Goal: Information Seeking & Learning: Learn about a topic

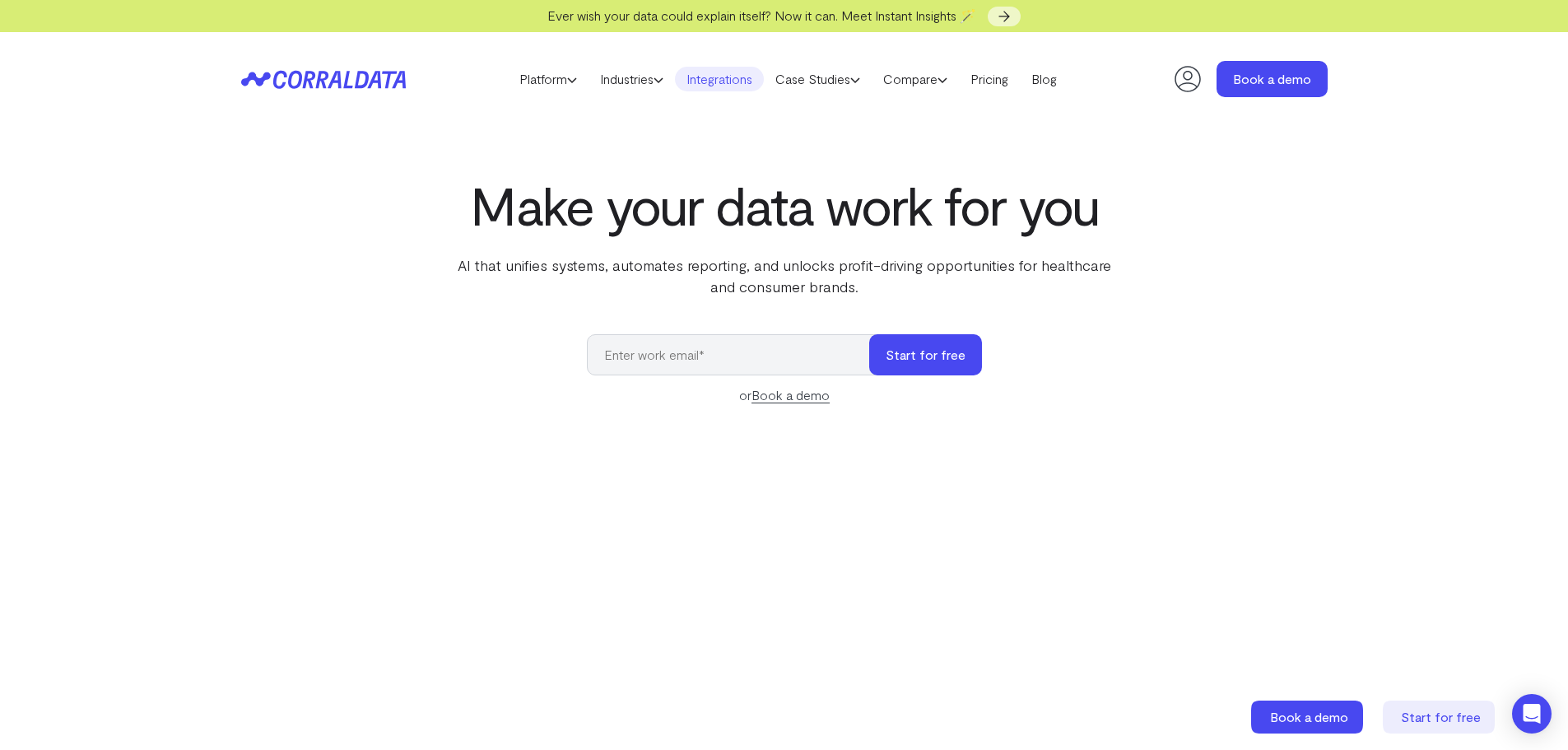
click at [731, 78] on link "Integrations" at bounding box center [719, 79] width 89 height 25
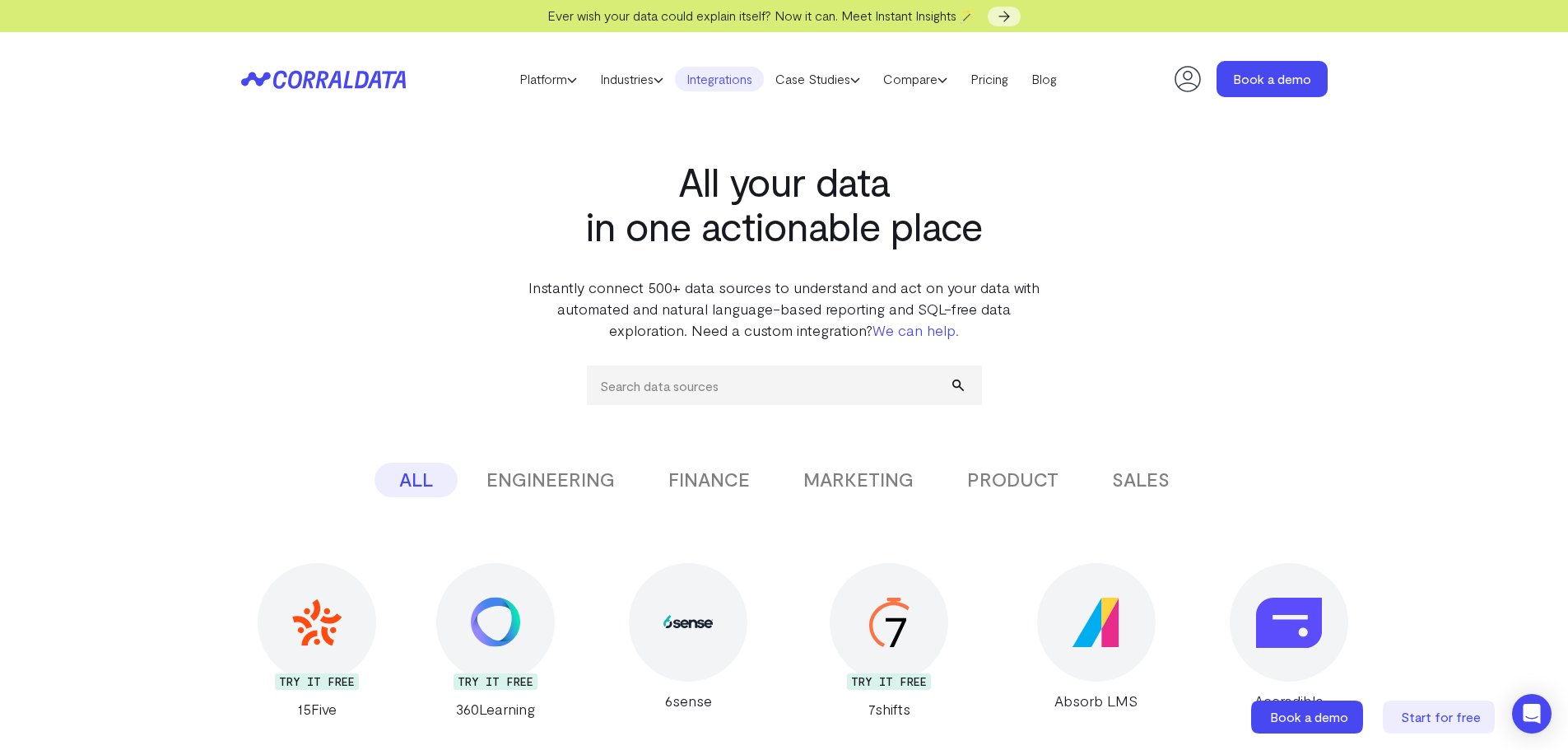
click at [883, 485] on button "MARKETING" at bounding box center [859, 480] width 159 height 35
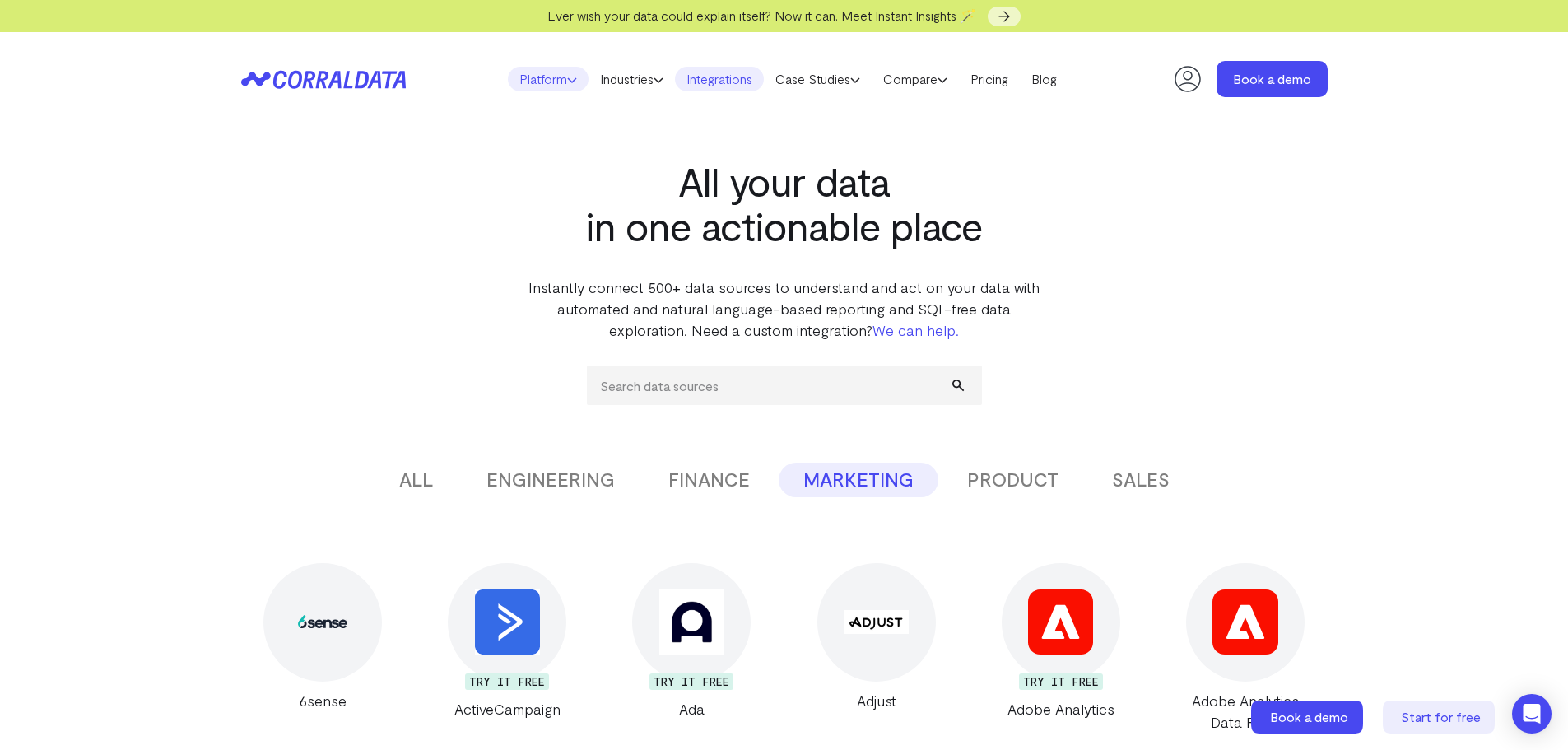
click at [555, 72] on link "Platform" at bounding box center [548, 79] width 81 height 25
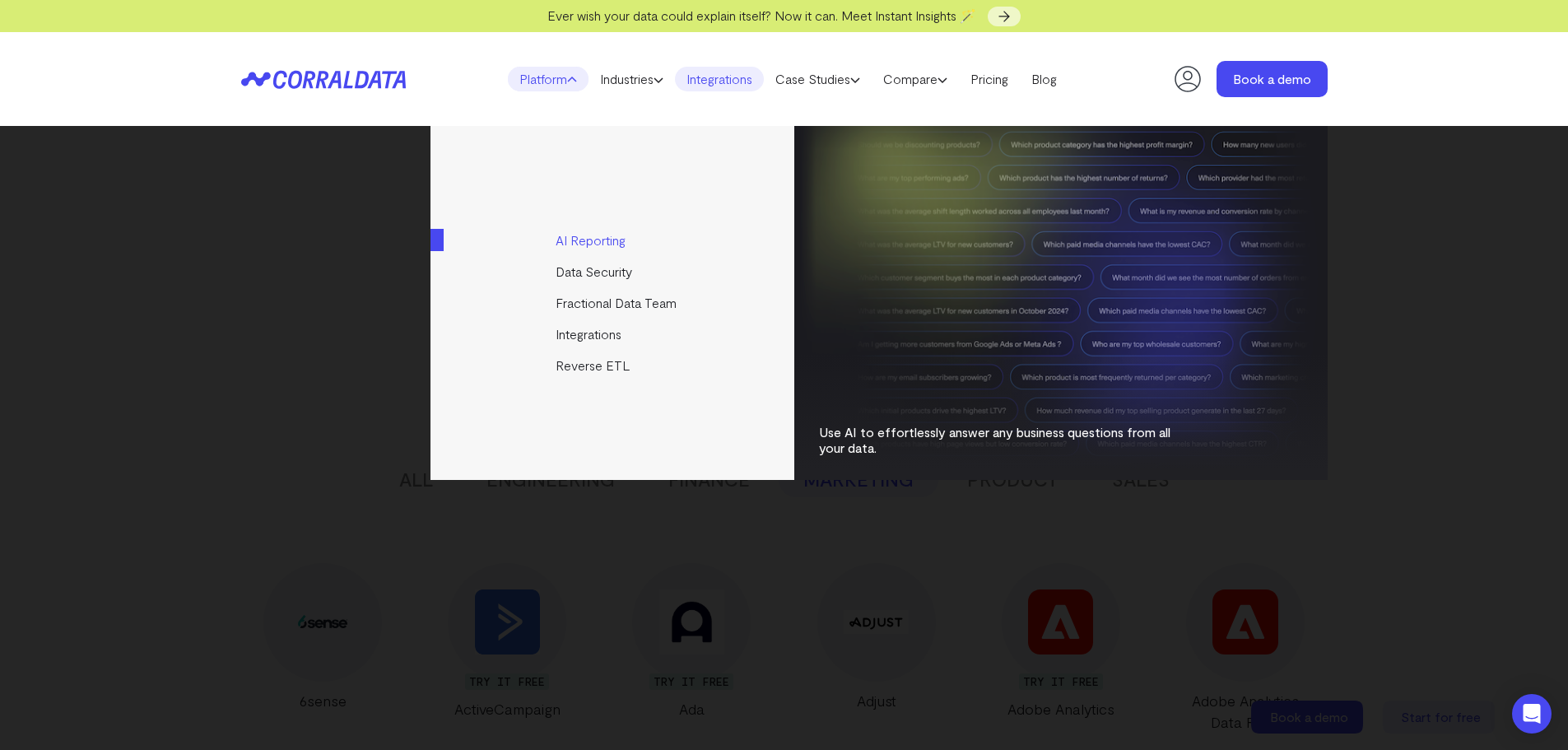
click at [614, 242] on link "AI Reporting" at bounding box center [614, 240] width 367 height 31
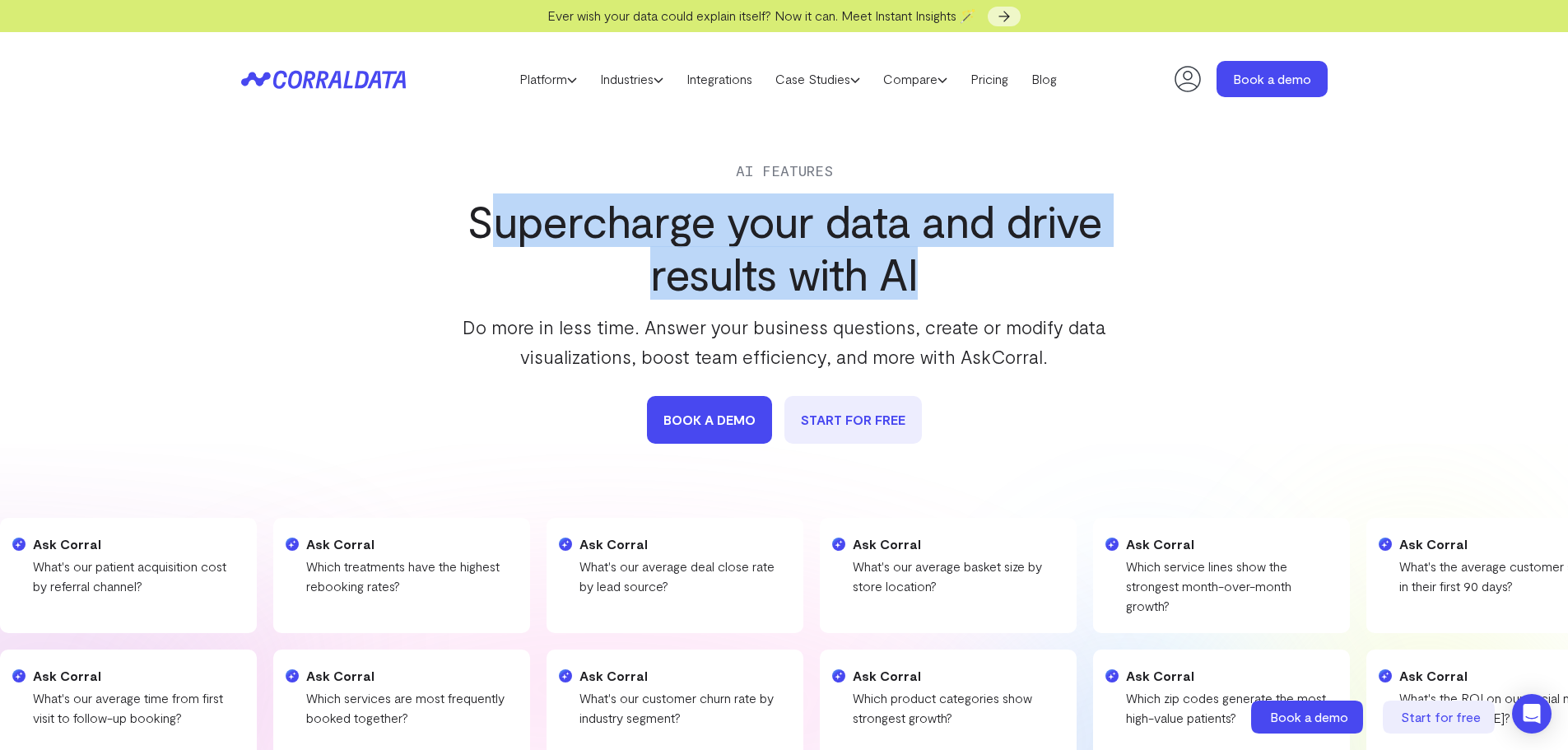
drag, startPoint x: 1097, startPoint y: 255, endPoint x: 1143, endPoint y: 257, distance: 46.0
click at [1143, 257] on div "AI Features Supercharge your data and drive results with AI Do more in less tim…" at bounding box center [784, 301] width 1087 height 285
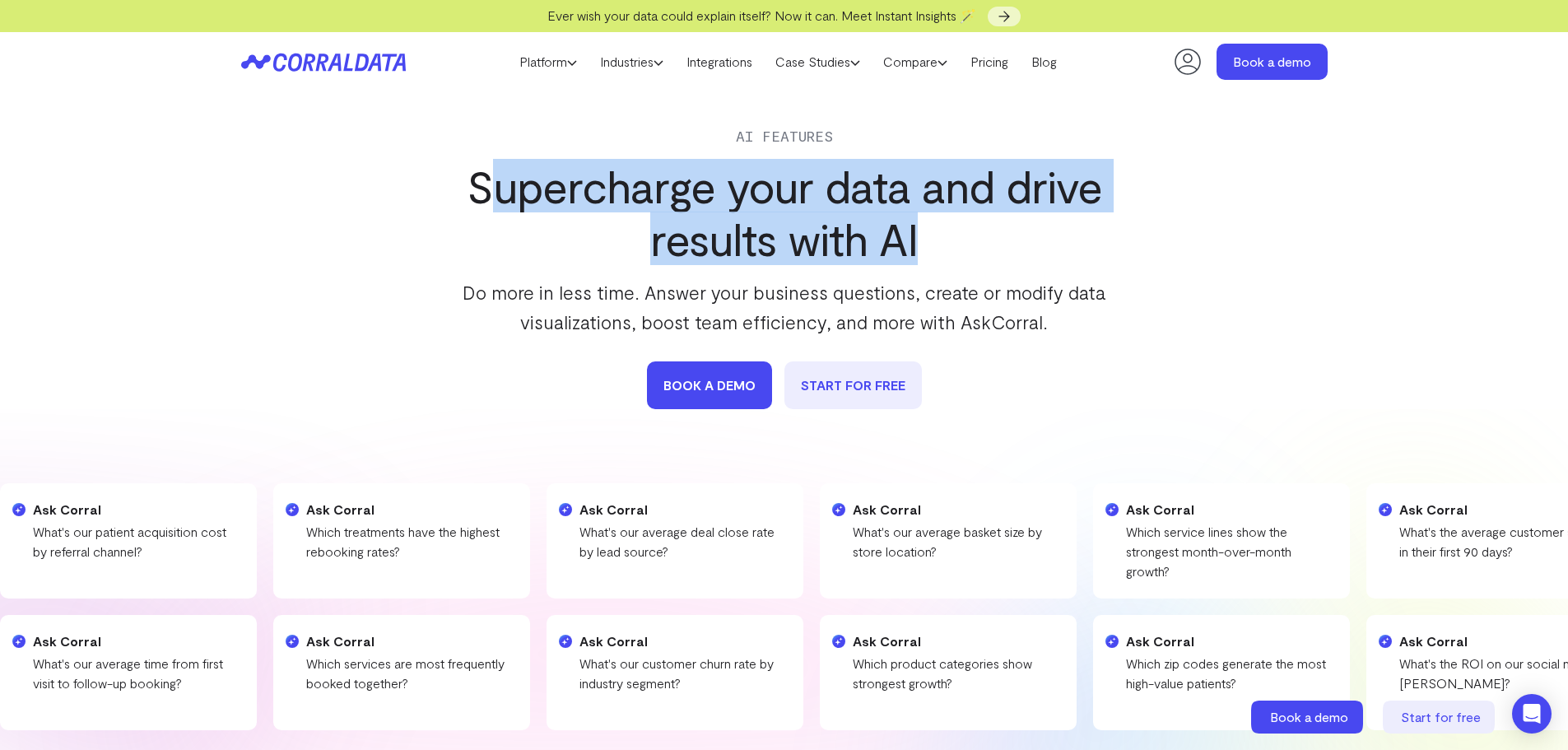
scroll to position [70, 0]
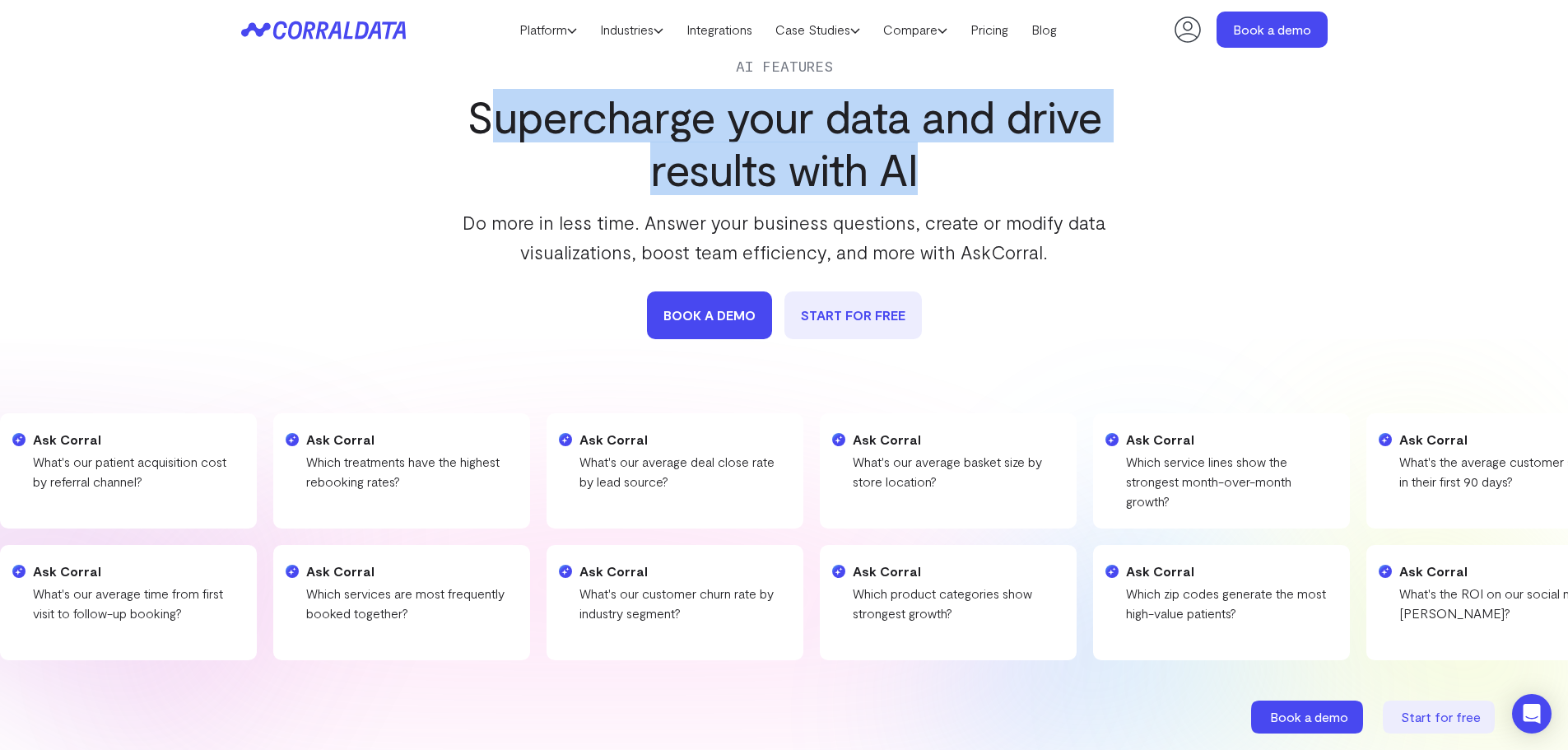
click at [1408, 312] on div "AI Features Supercharge your data and drive results with AI Do more in less tim…" at bounding box center [784, 423] width 1568 height 804
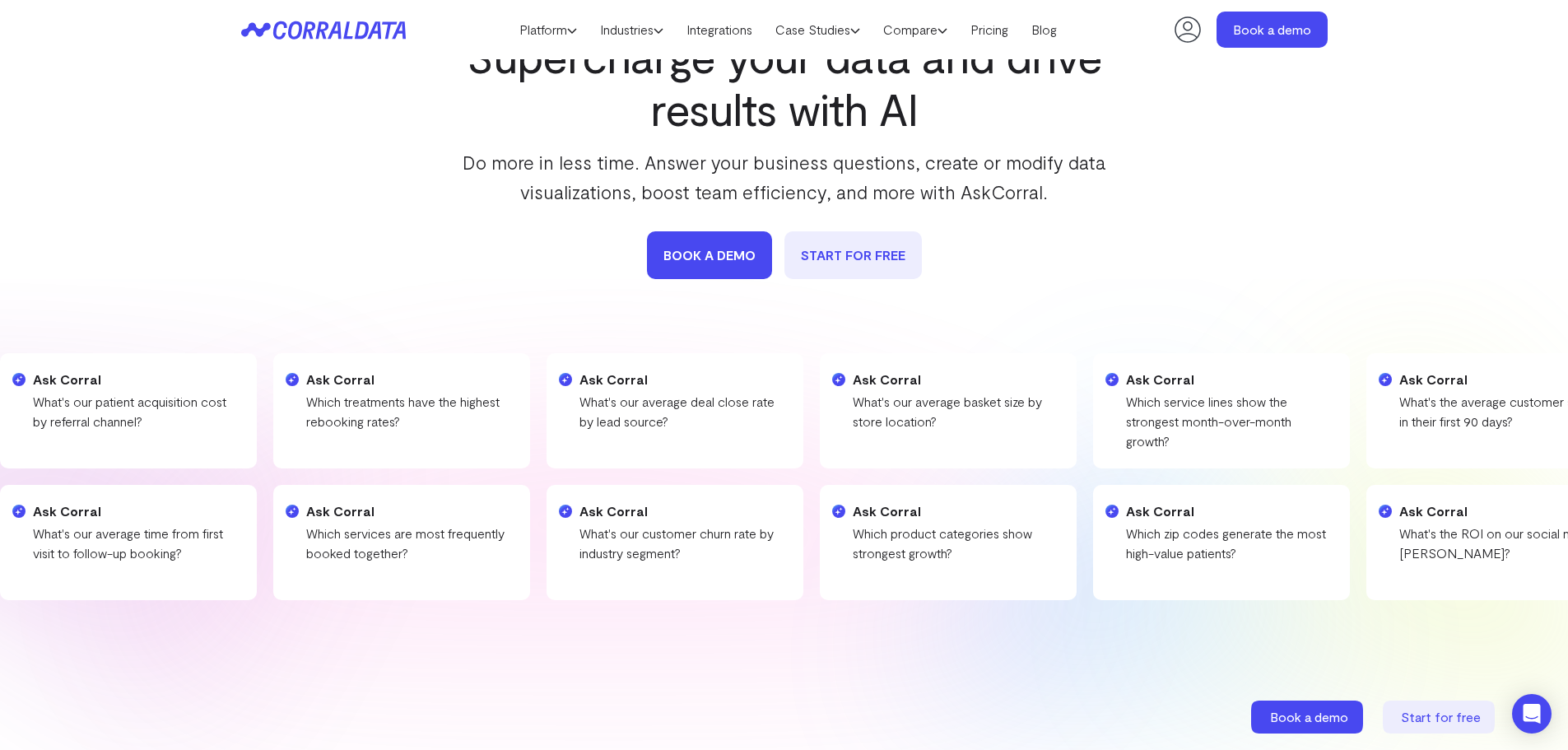
scroll to position [32, 0]
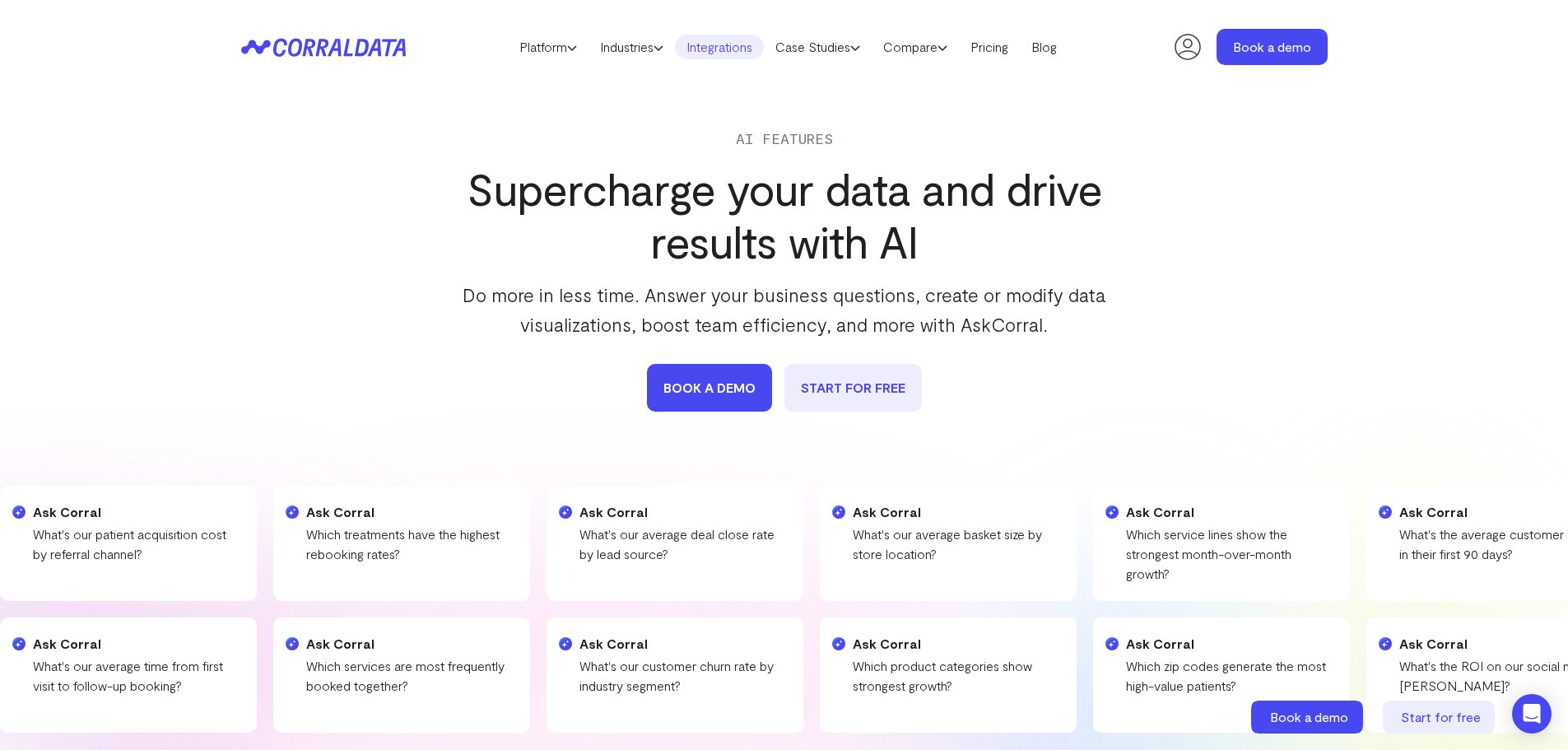
click at [732, 60] on link "Integrations" at bounding box center [719, 47] width 89 height 25
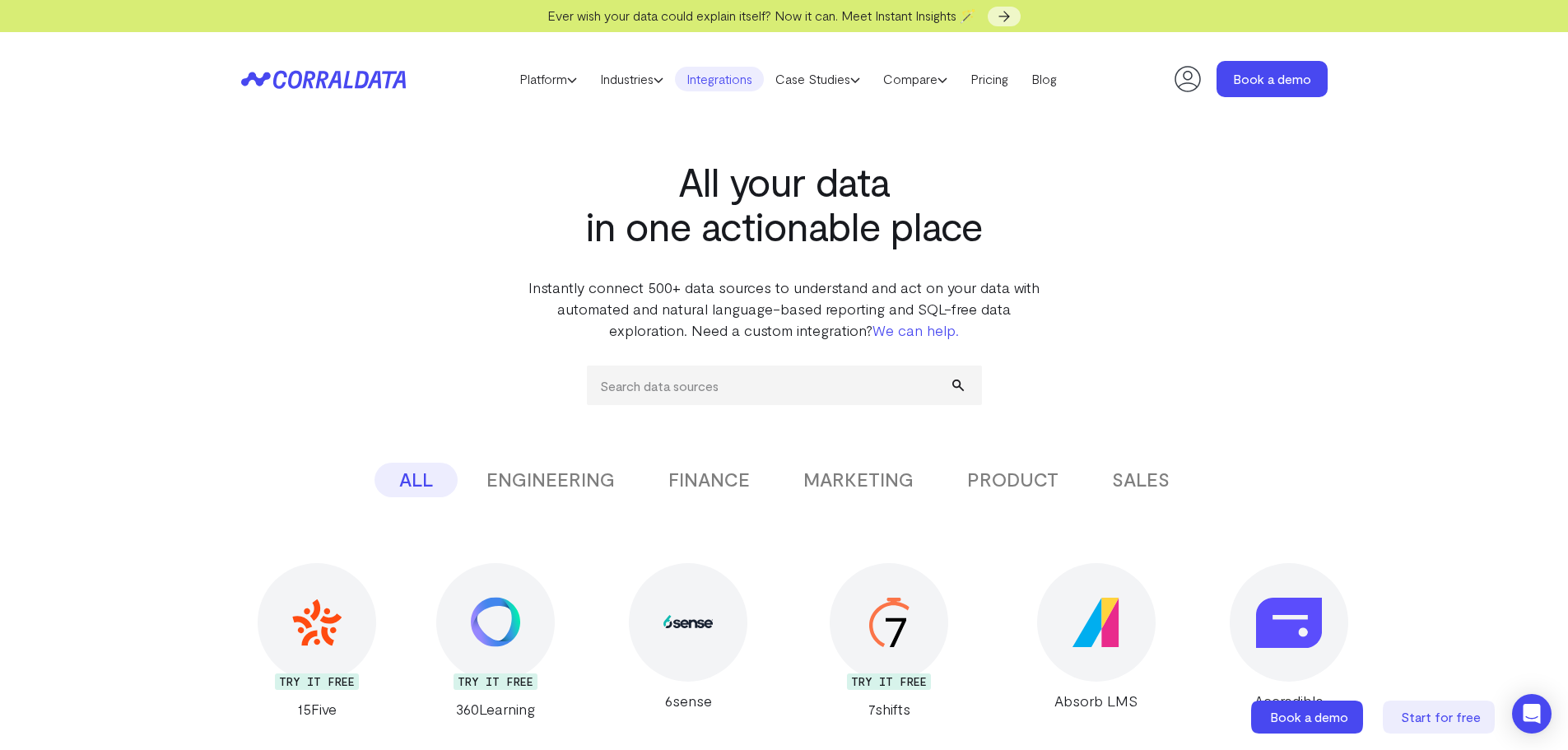
click at [845, 471] on button "MARKETING" at bounding box center [859, 480] width 159 height 35
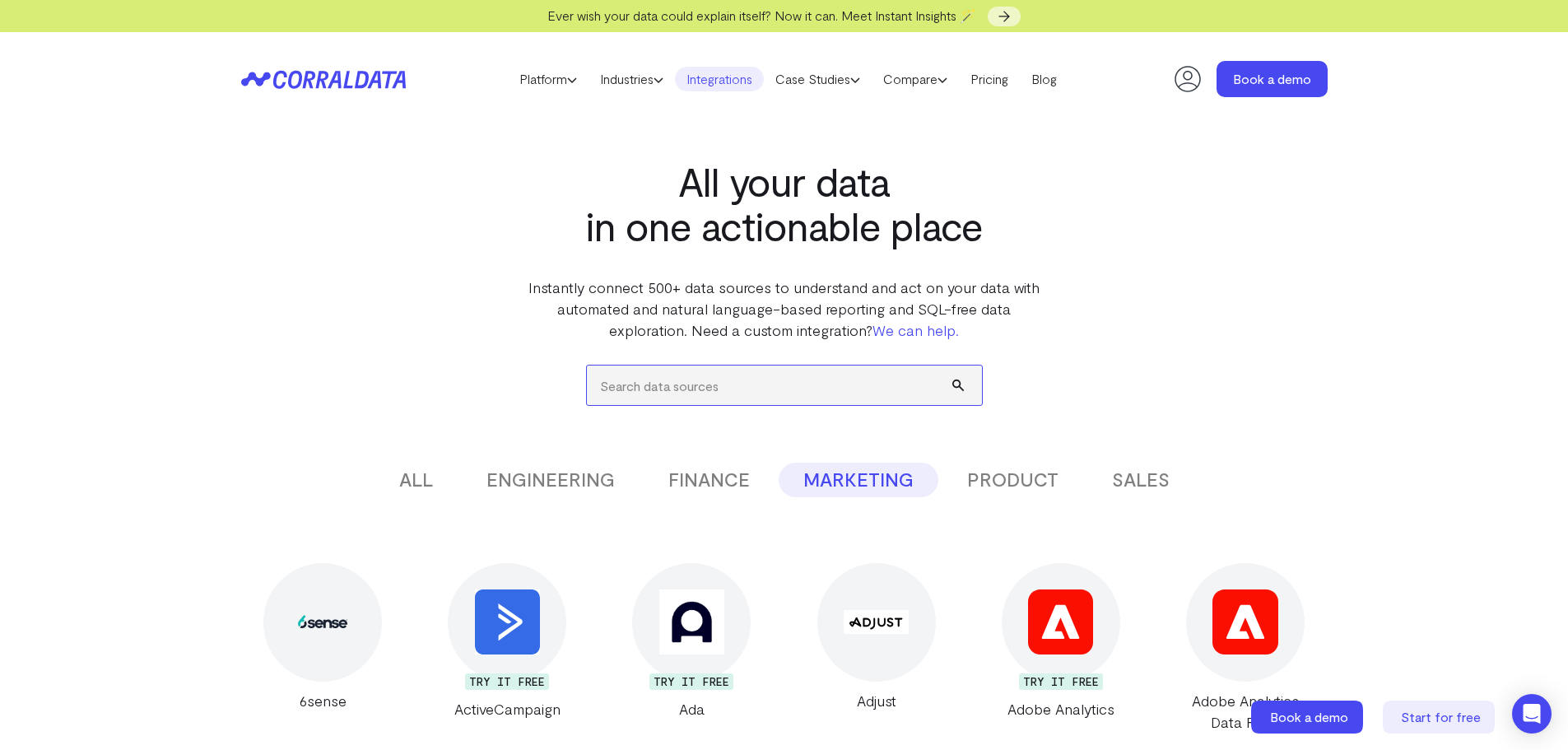
click at [756, 381] on input "search" at bounding box center [784, 385] width 395 height 39
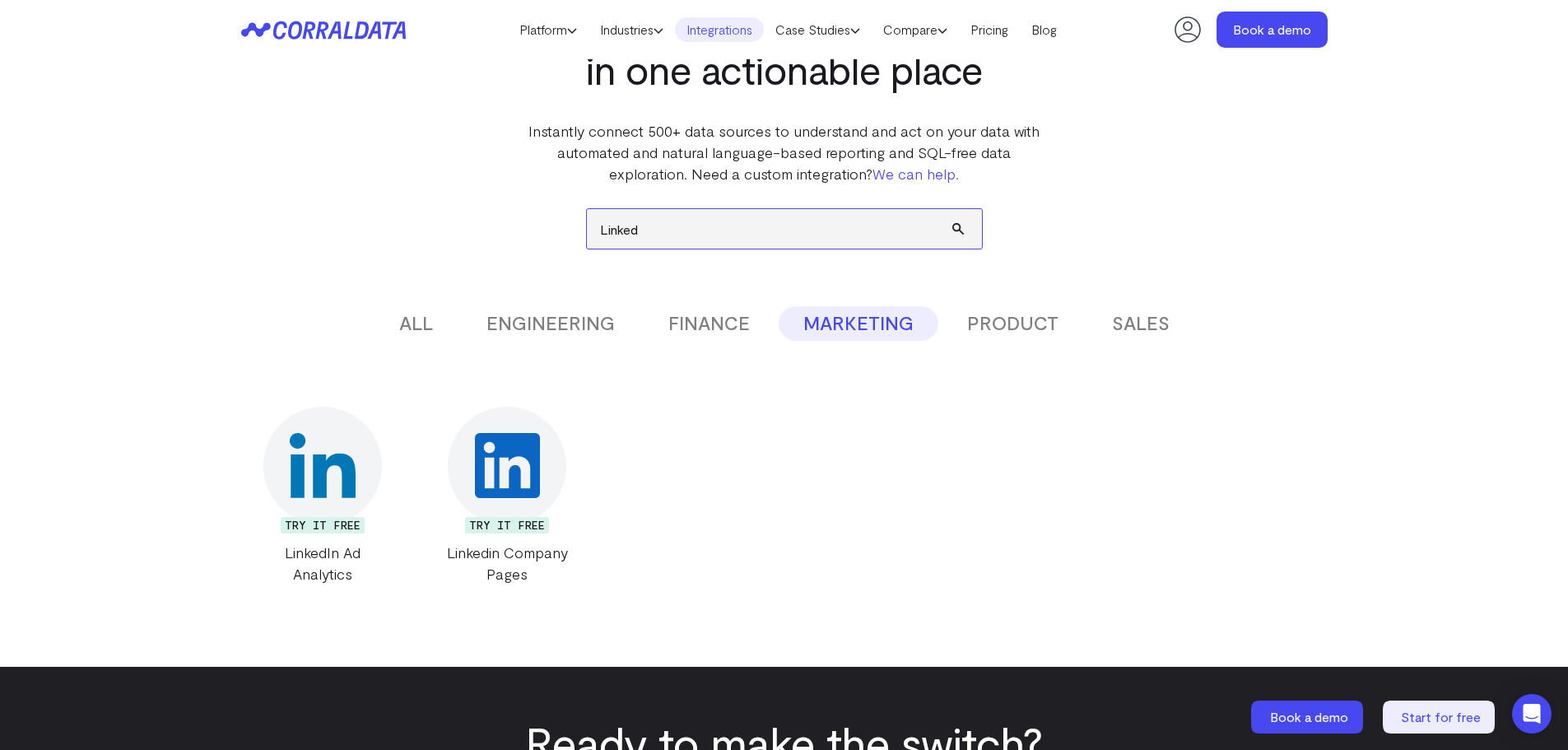
scroll to position [130, 0]
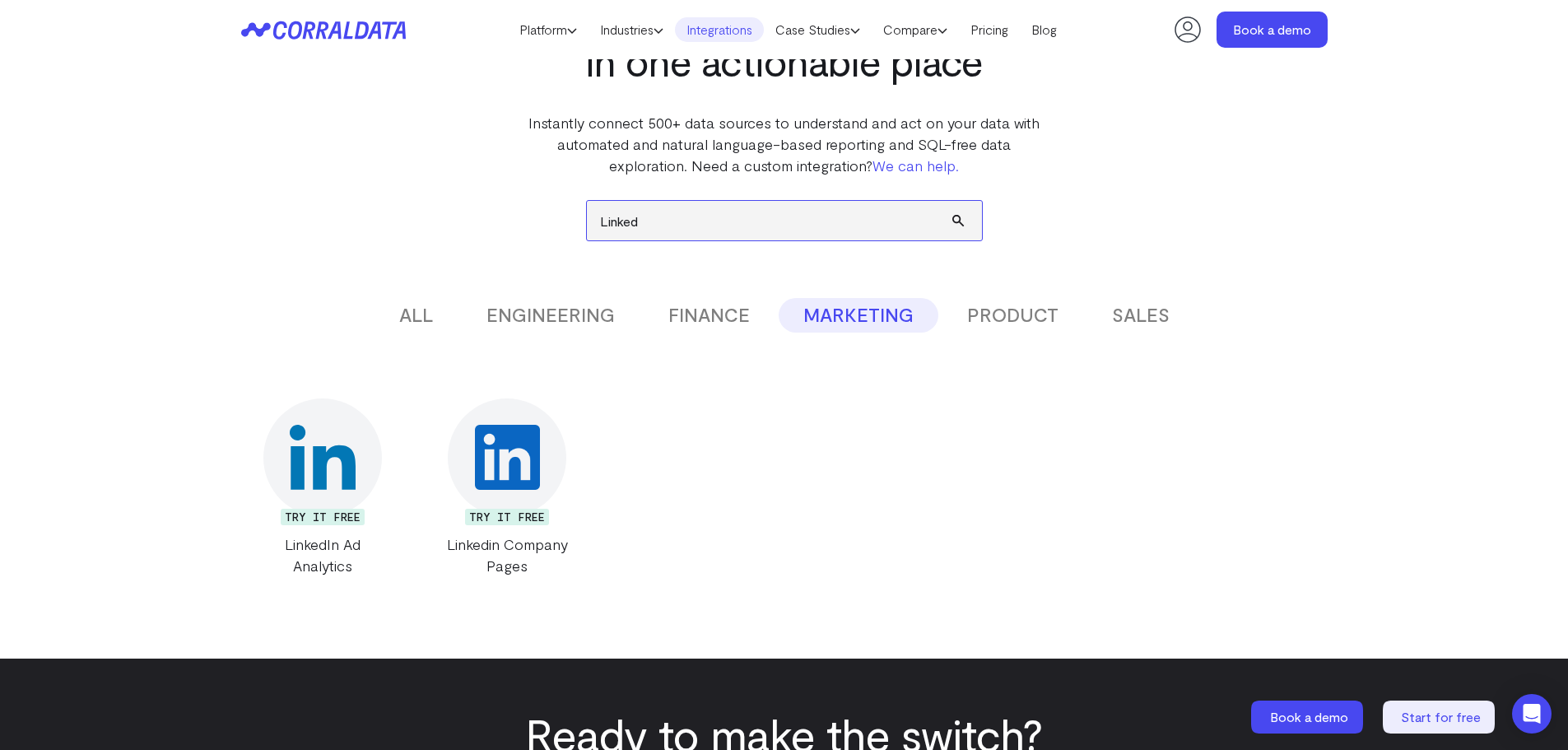
drag, startPoint x: 663, startPoint y: 214, endPoint x: 585, endPoint y: 207, distance: 78.3
click at [585, 207] on div "Linked ALL ENGINEERING FINANCE MARKETING PRODUCT SALES Don’t see the integratio…" at bounding box center [784, 376] width 1087 height 401
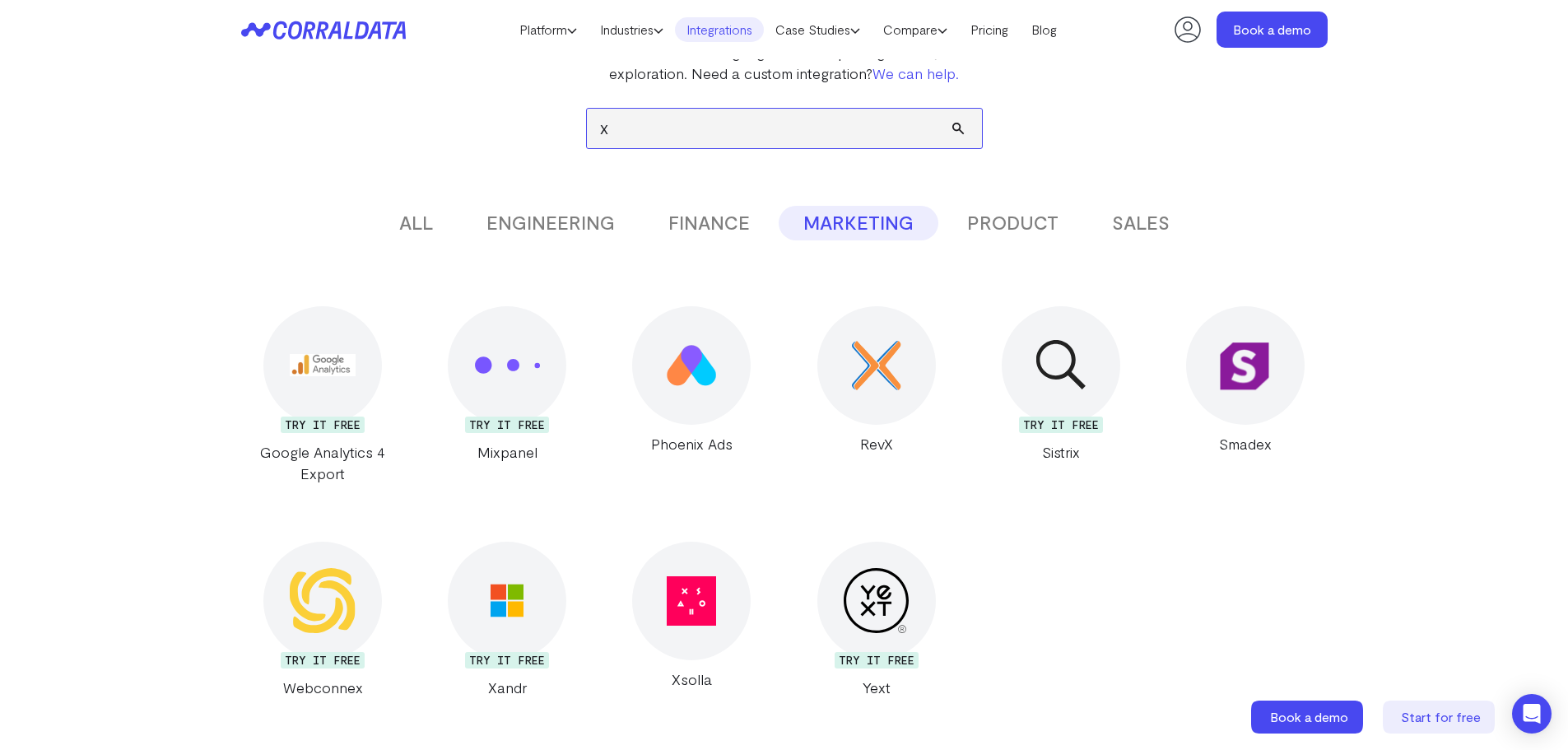
scroll to position [213, 0]
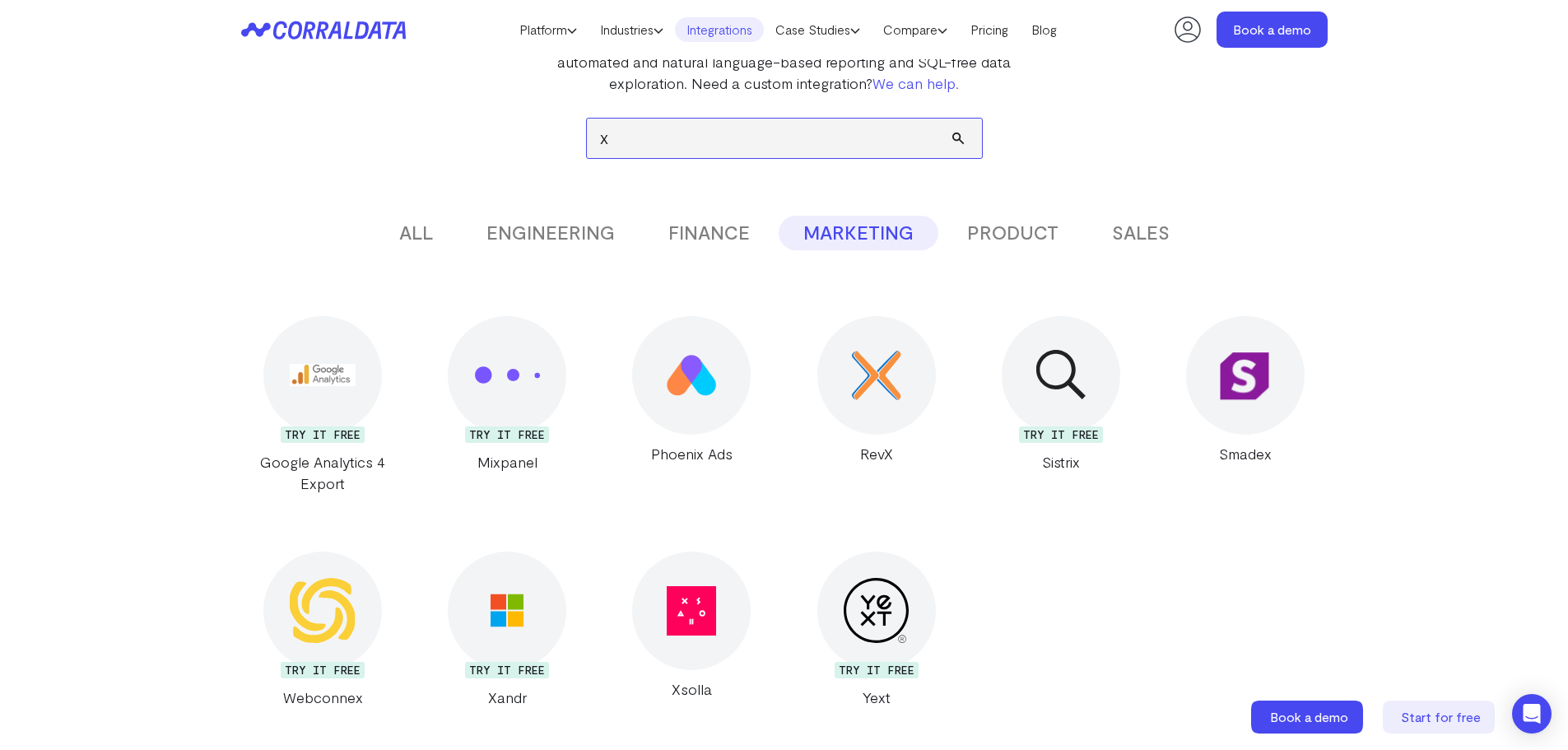
drag, startPoint x: 623, startPoint y: 136, endPoint x: 556, endPoint y: 127, distance: 67.6
click at [556, 127] on div "X ALL ENGINEERING FINANCE MARKETING PRODUCT SALES Don’t see the integration you…" at bounding box center [784, 401] width 1087 height 614
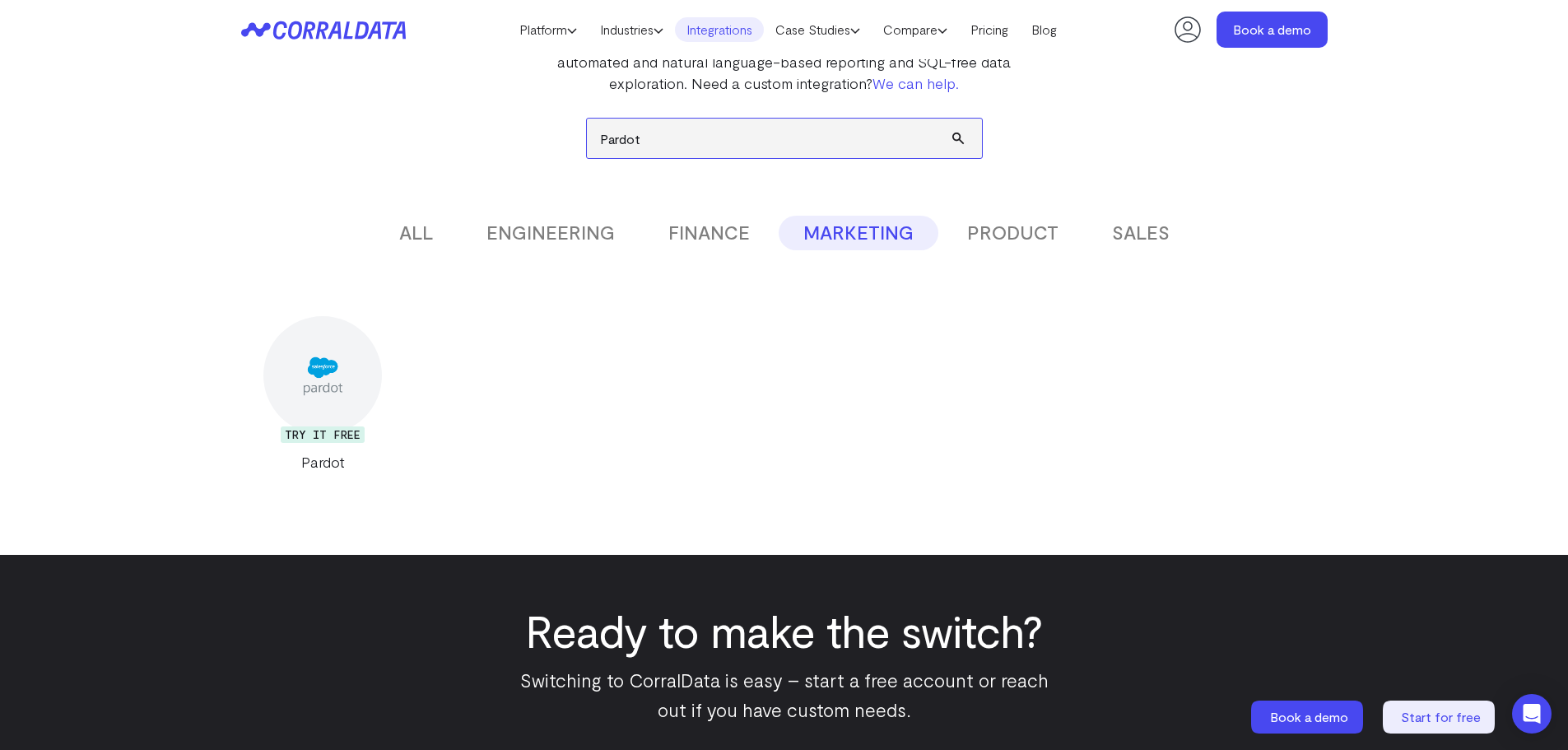
drag, startPoint x: 690, startPoint y: 148, endPoint x: 528, endPoint y: 127, distance: 163.4
click at [528, 127] on div "Pardot ALL ENGINEERING FINANCE MARKETING PRODUCT SALES Don’t see the integratio…" at bounding box center [784, 282] width 1087 height 379
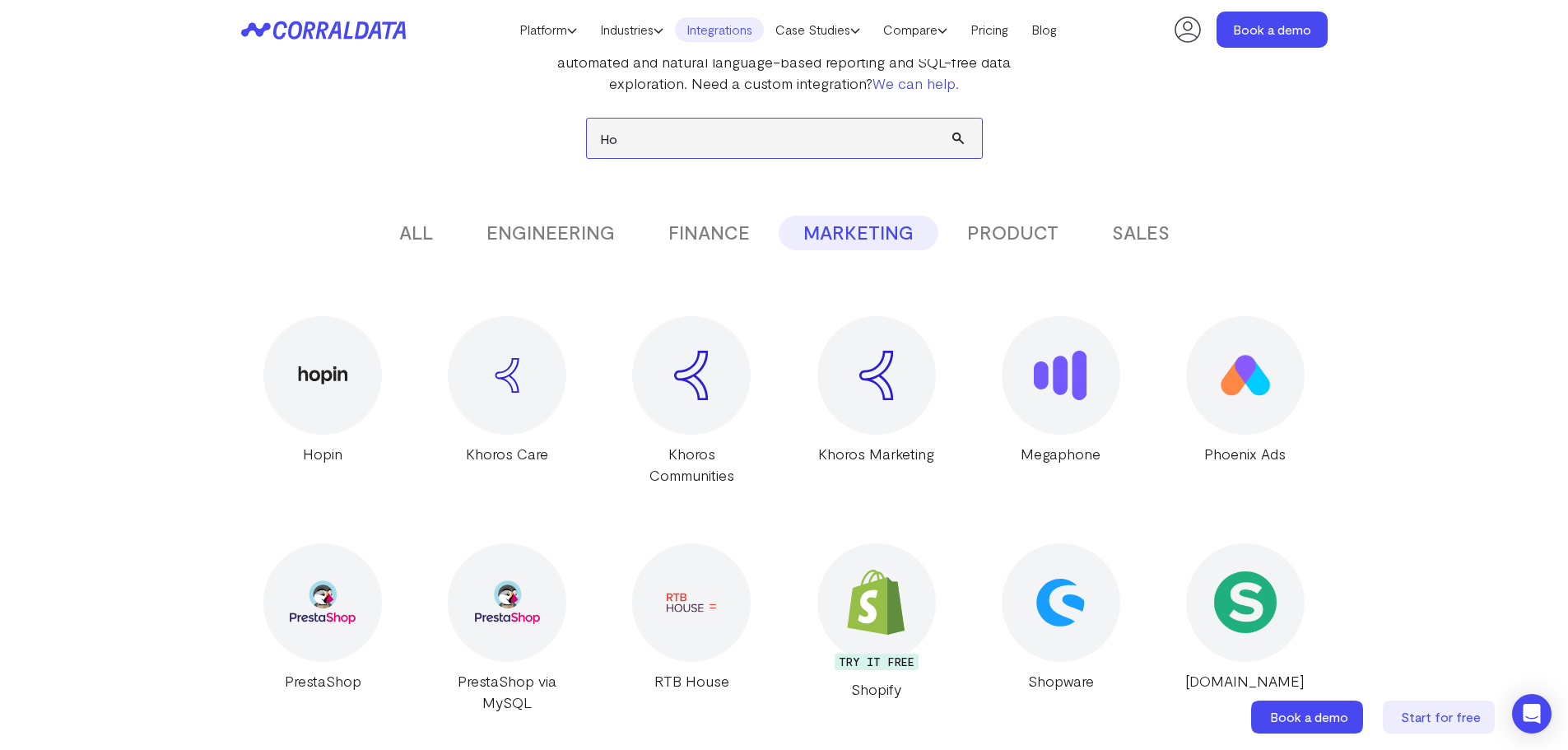
type input "H"
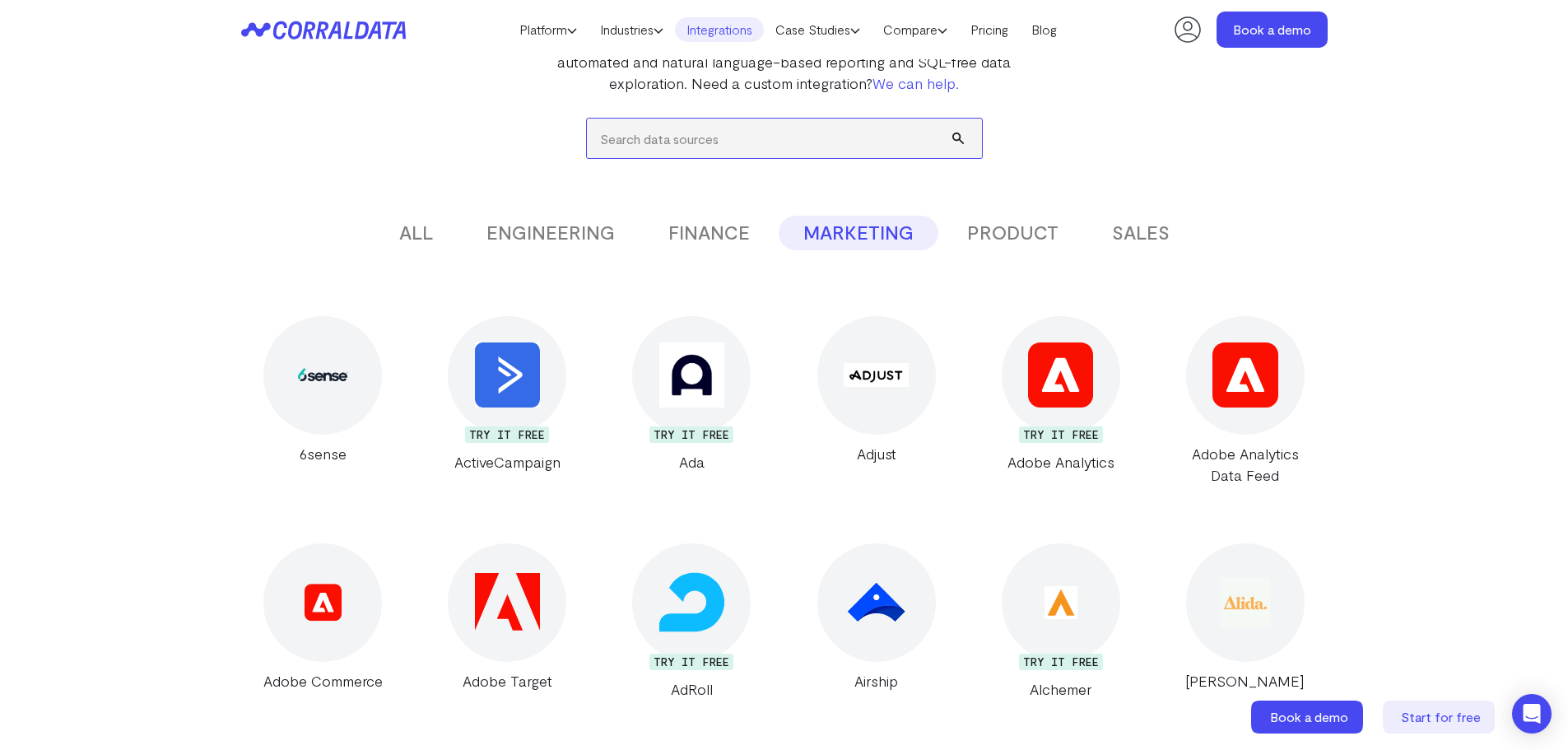
click at [748, 133] on input "search" at bounding box center [784, 138] width 395 height 39
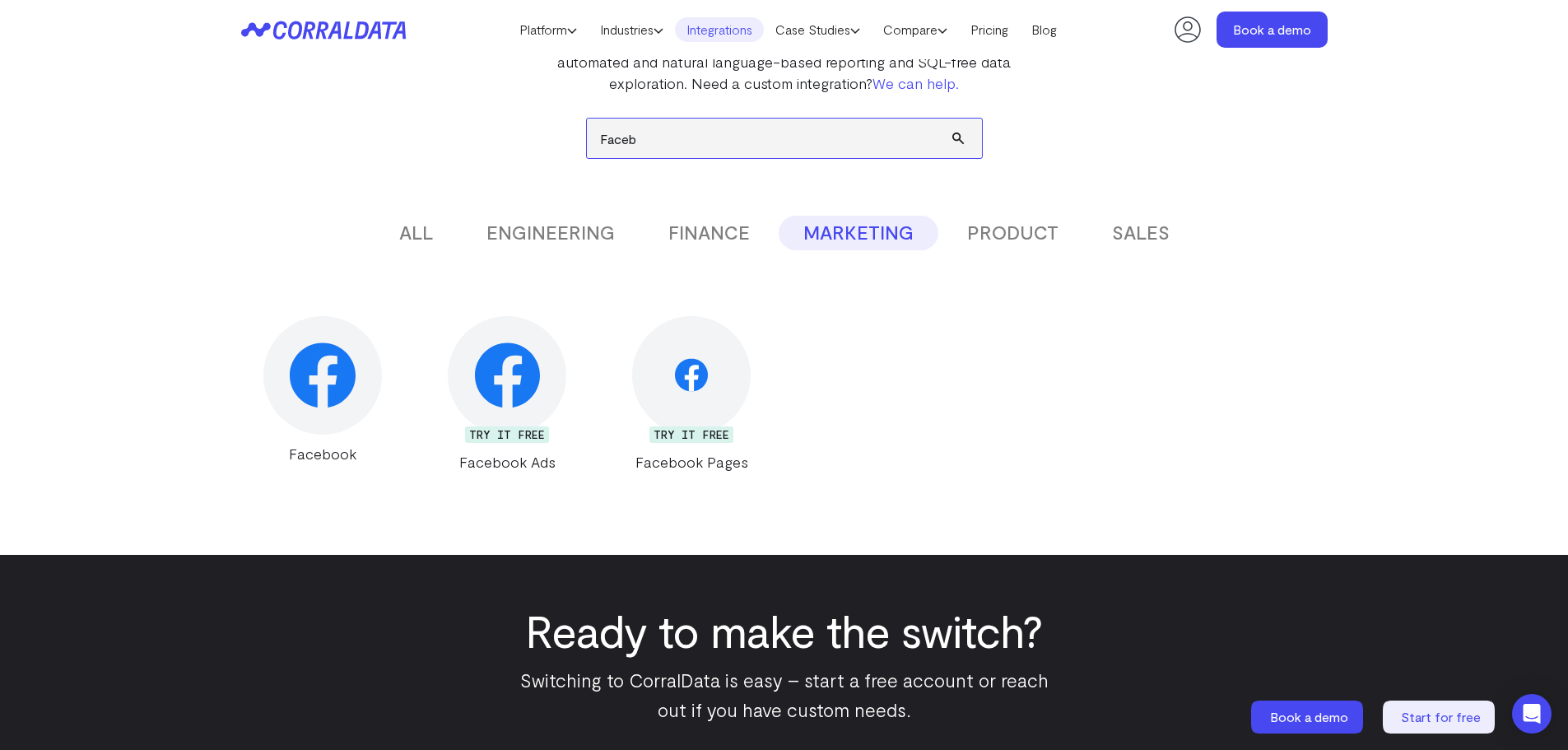
drag, startPoint x: 655, startPoint y: 139, endPoint x: 574, endPoint y: 136, distance: 81.1
click at [574, 136] on div "Faceb ALL ENGINEERING FINANCE MARKETING PRODUCT SALES Don’t see the integration…" at bounding box center [784, 282] width 1087 height 379
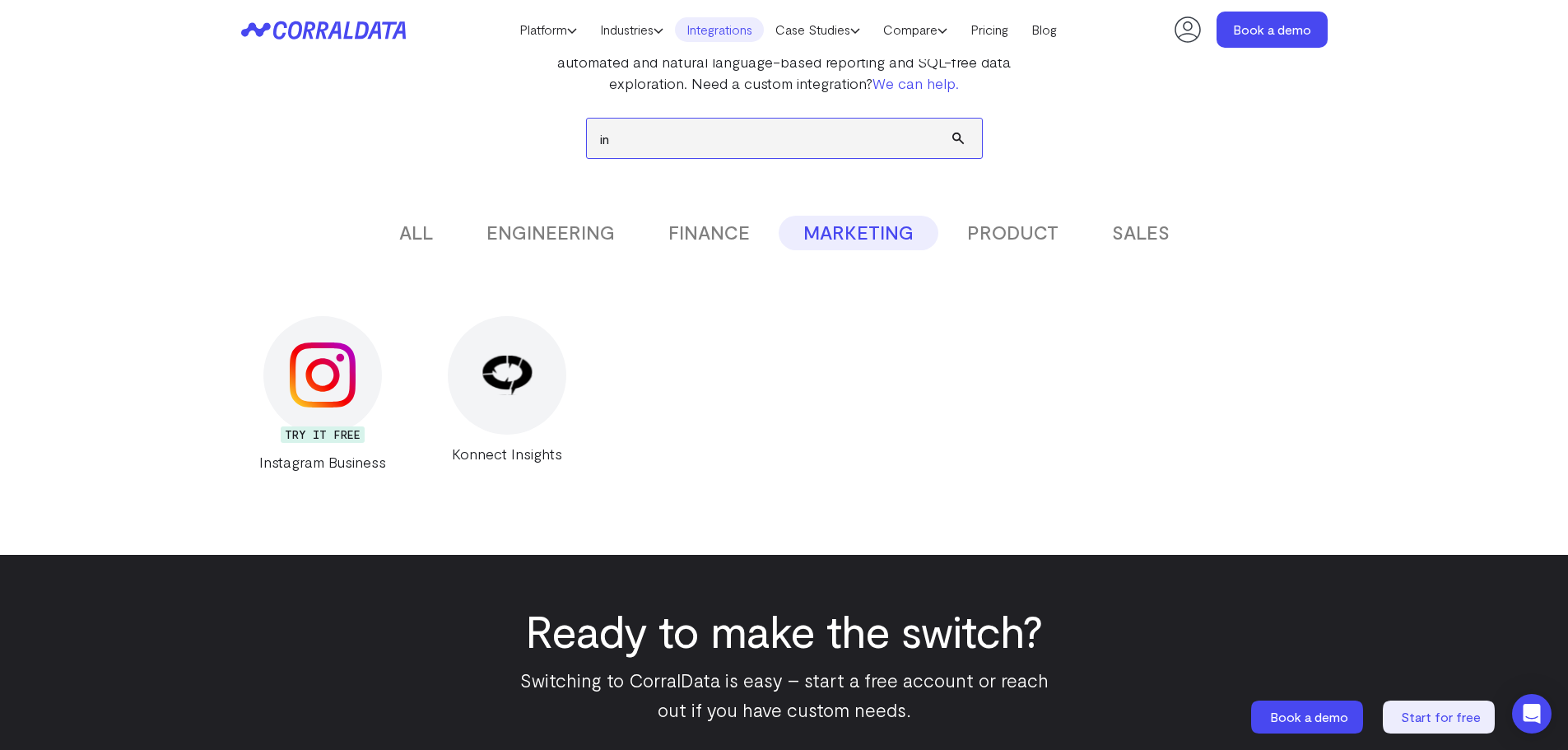
type input "i"
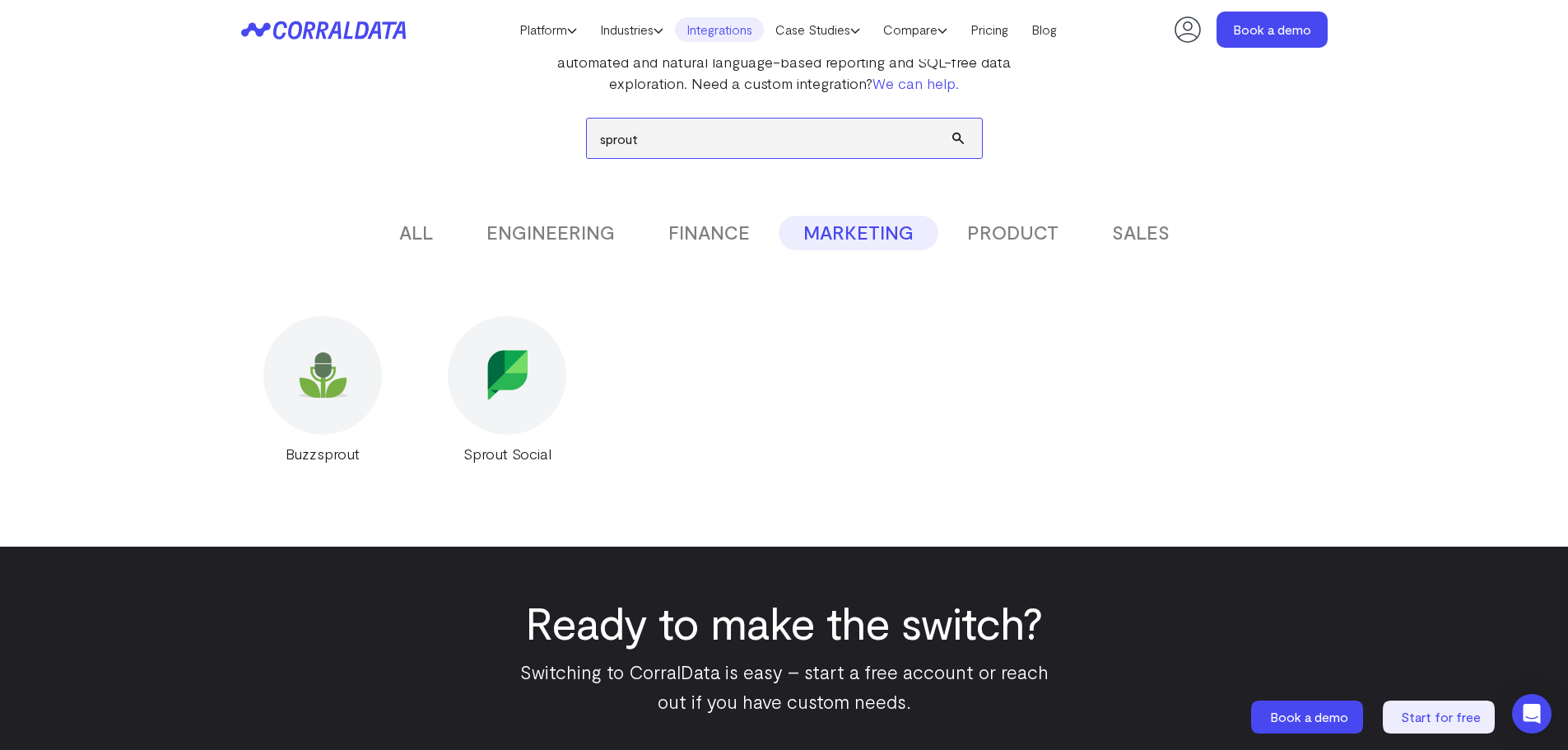
scroll to position [0, 0]
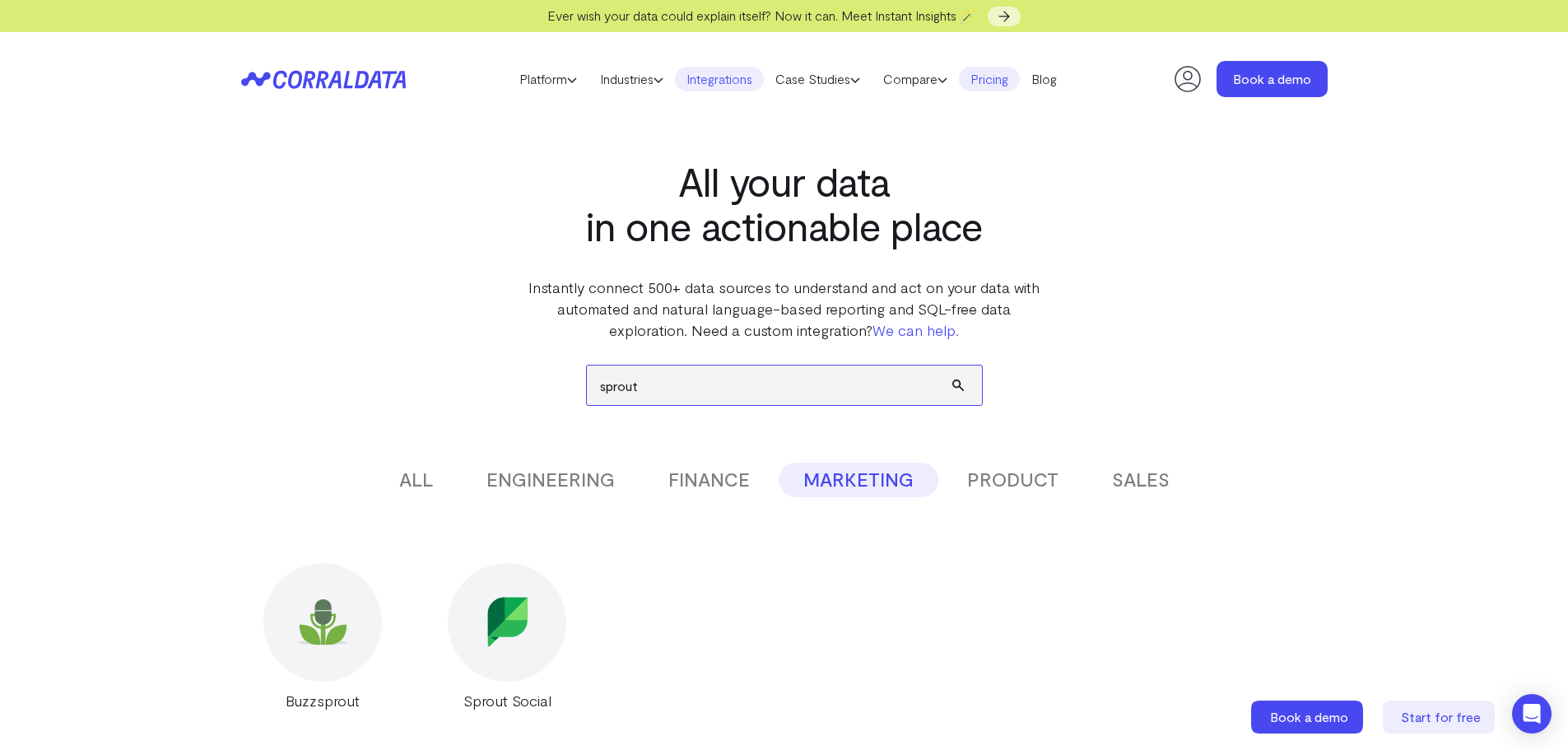
type input "sprout"
click at [1003, 80] on link "Pricing" at bounding box center [989, 79] width 60 height 25
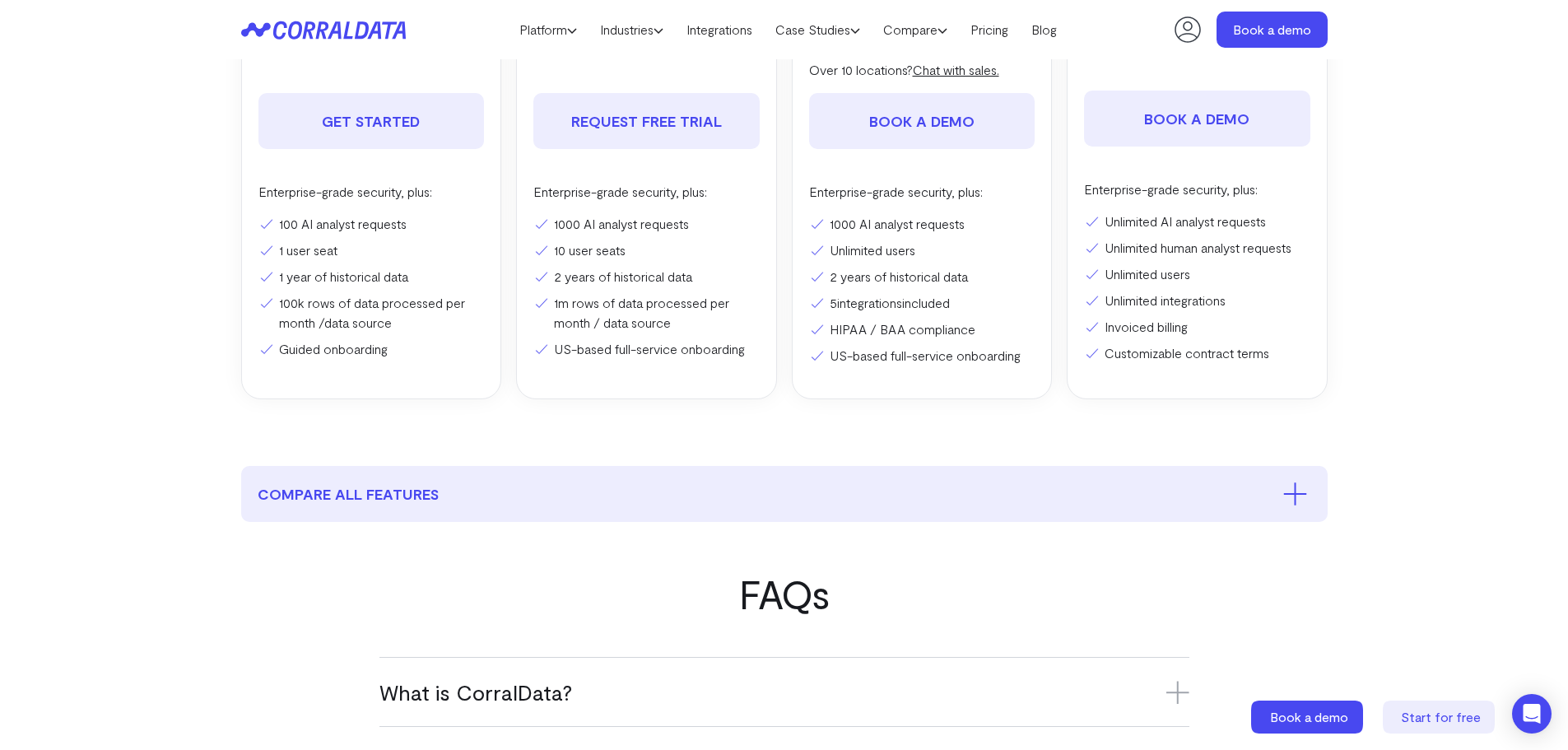
scroll to position [459, 0]
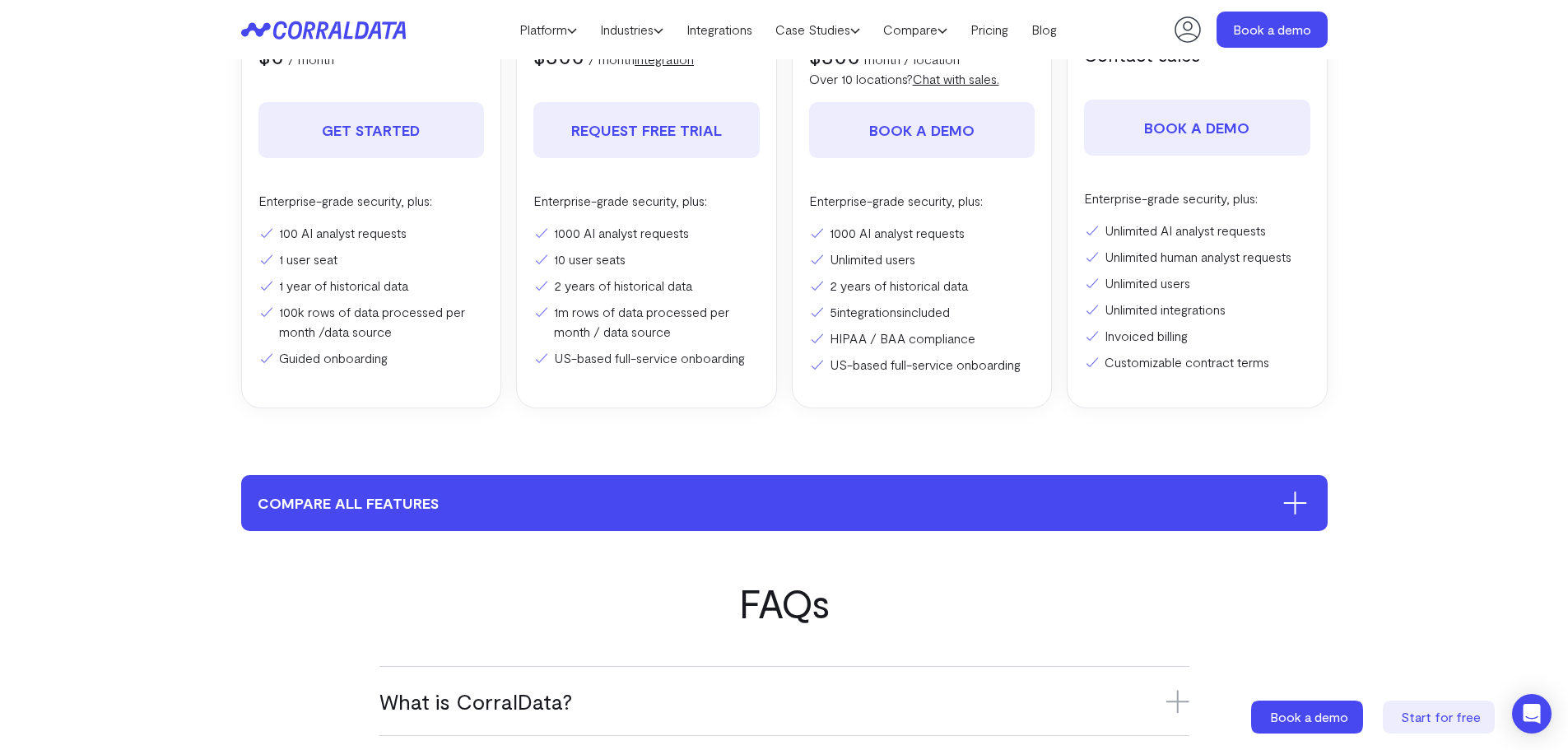
click at [1284, 503] on icon at bounding box center [1294, 503] width 23 height 0
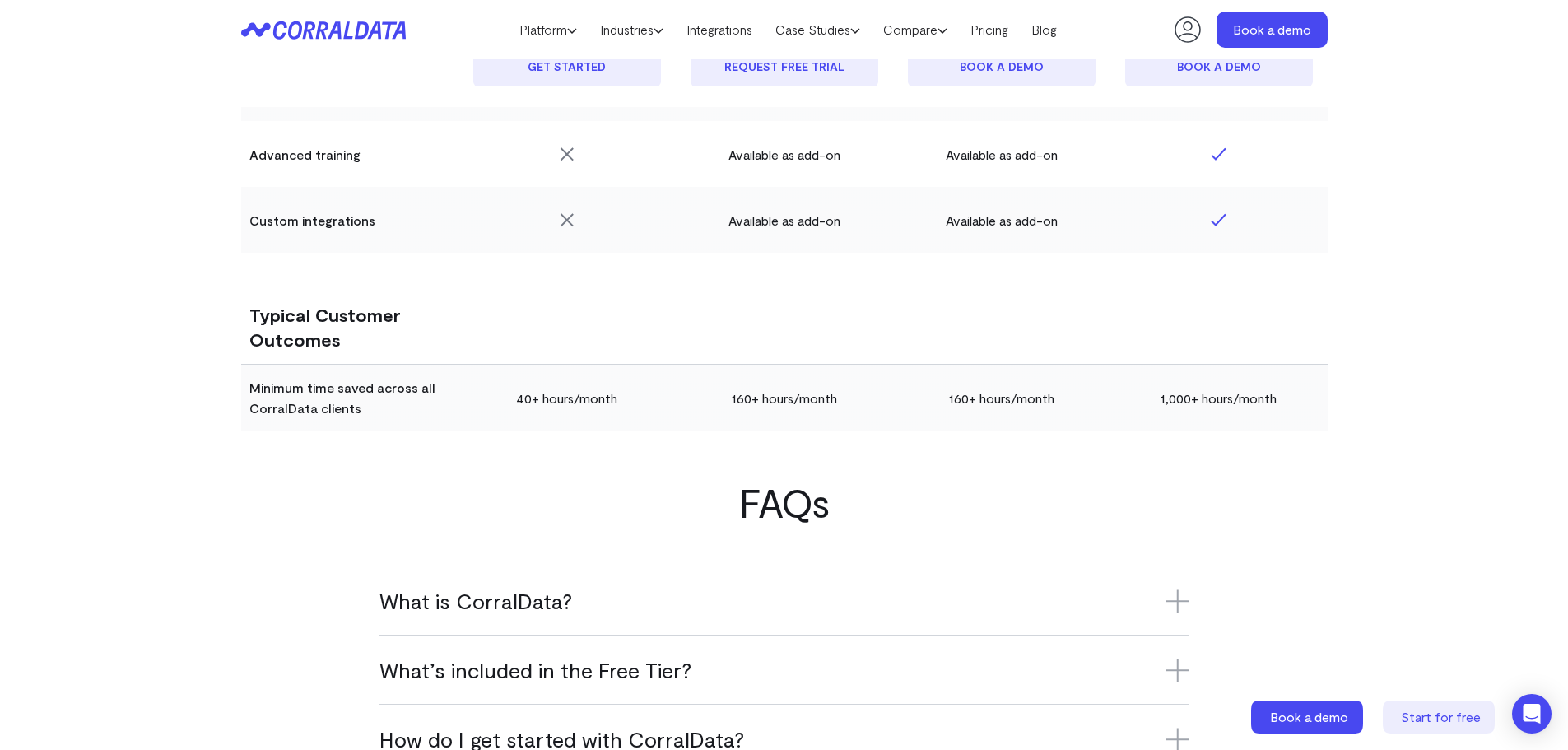
scroll to position [3836, 0]
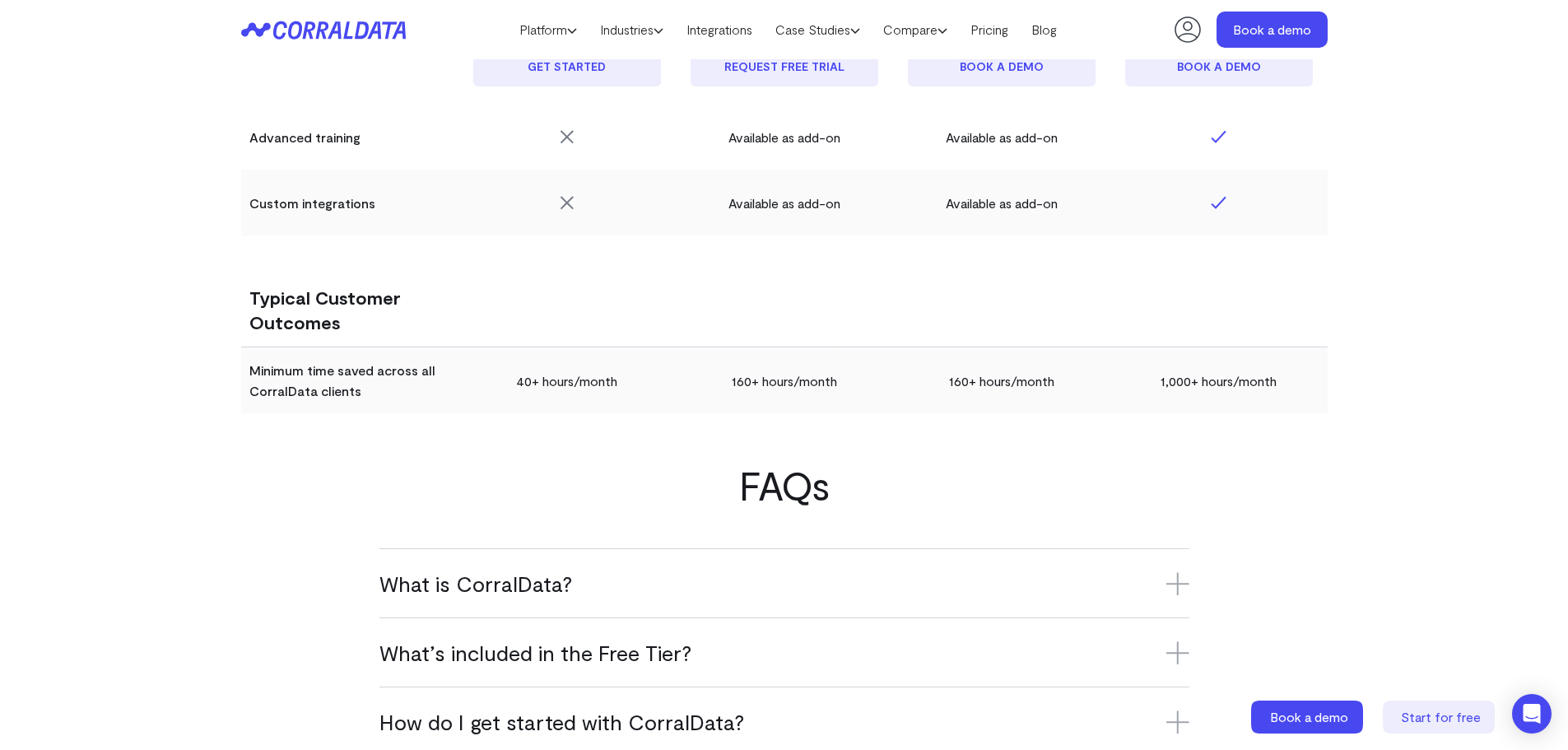
click at [735, 622] on div "What’s included in the Free Tier? The Free Tier includes one data source, one u…" at bounding box center [784, 652] width 810 height 69
click at [744, 645] on h3 "What’s included in the Free Tier?" at bounding box center [784, 653] width 810 height 28
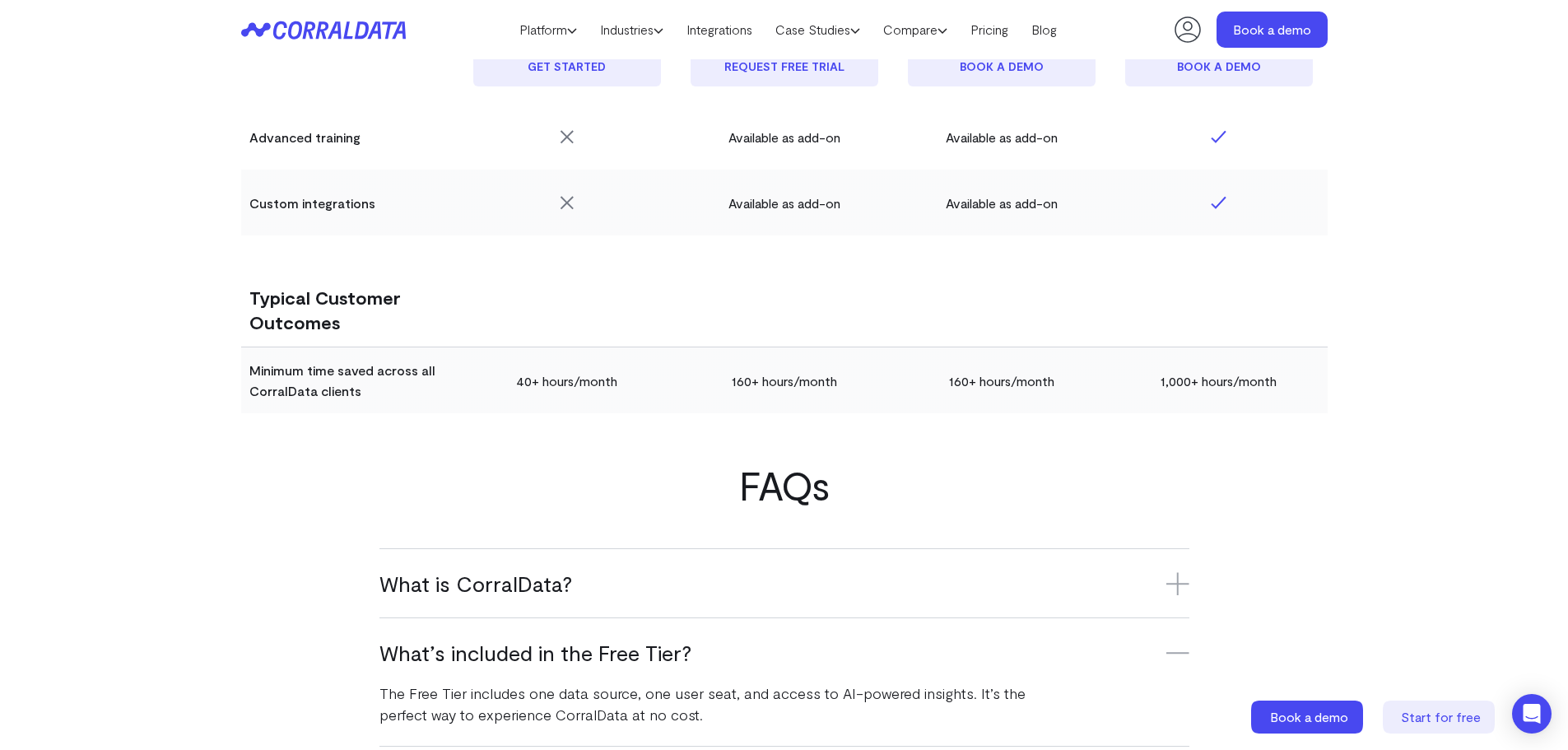
scroll to position [4000, 0]
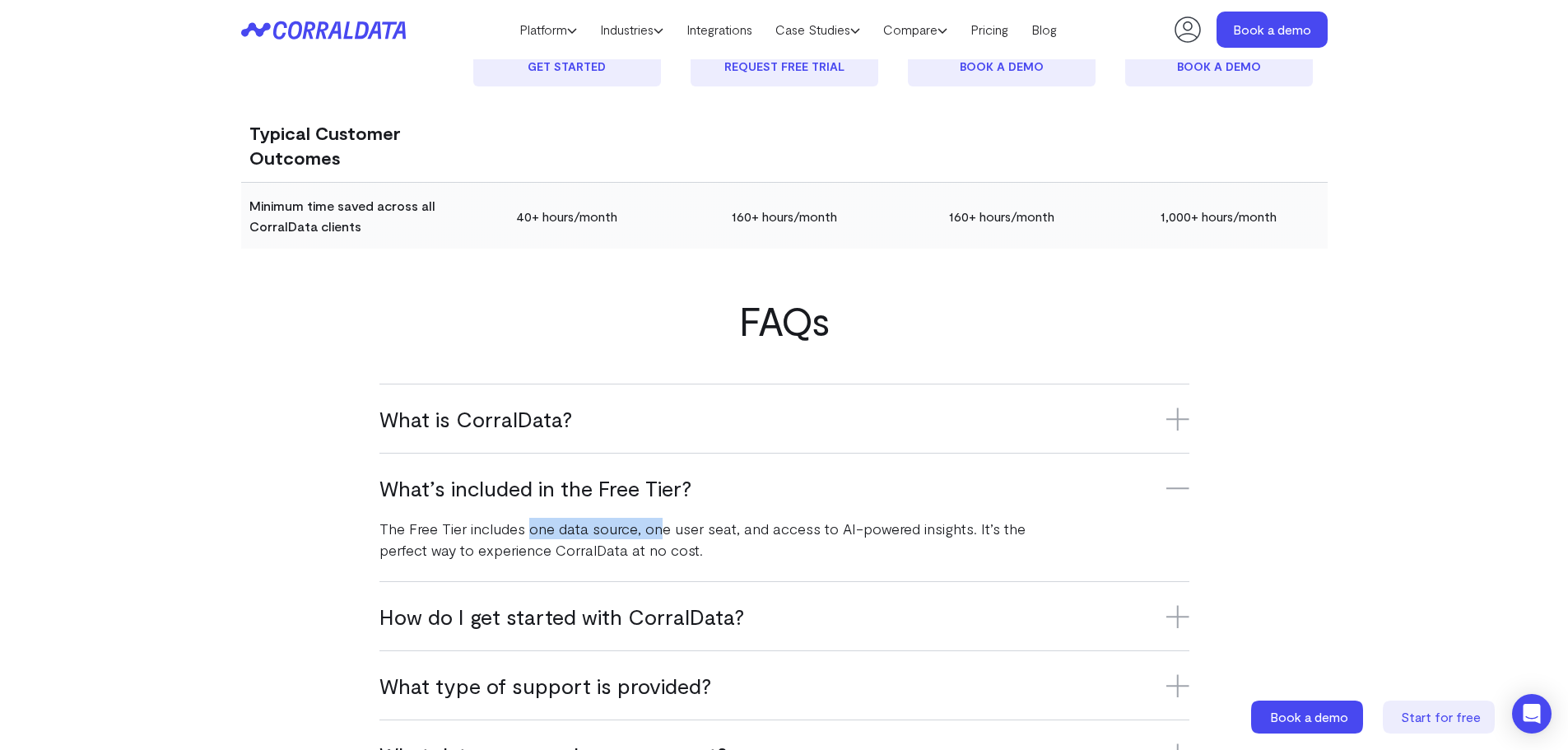
drag, startPoint x: 528, startPoint y: 530, endPoint x: 779, endPoint y: 541, distance: 251.2
click at [663, 527] on p "The Free Tier includes one data source, one user seat, and access to AI-powered…" at bounding box center [718, 539] width 678 height 43
drag, startPoint x: 360, startPoint y: 532, endPoint x: 648, endPoint y: 535, distance: 288.0
click at [647, 535] on div "FAQs What is CorralData? CorralData is an AI-powered data platform that connect…" at bounding box center [784, 612] width 1185 height 629
click at [730, 536] on p "The Free Tier includes one data source, one user seat, and access to AI-powered…" at bounding box center [718, 539] width 678 height 43
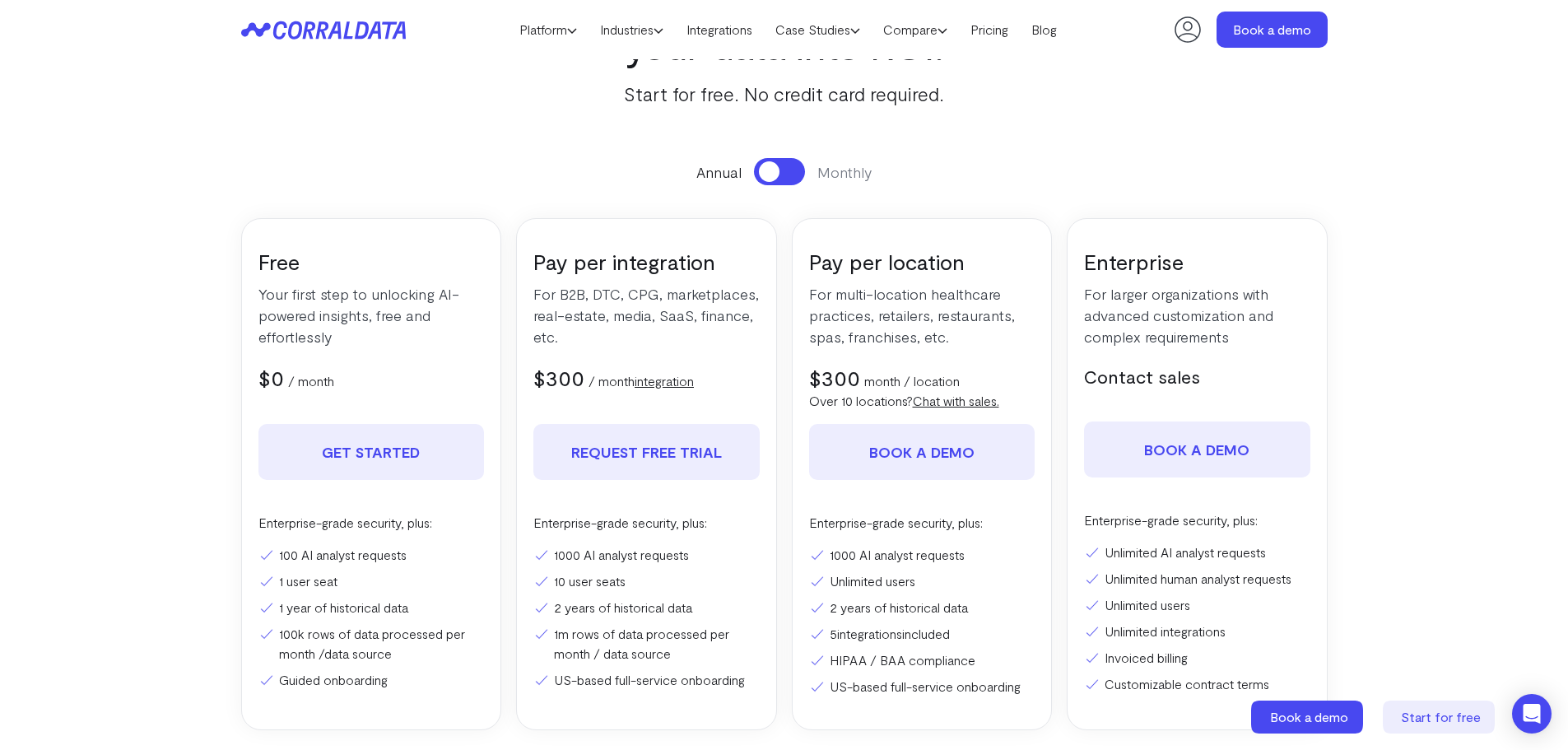
scroll to position [48, 0]
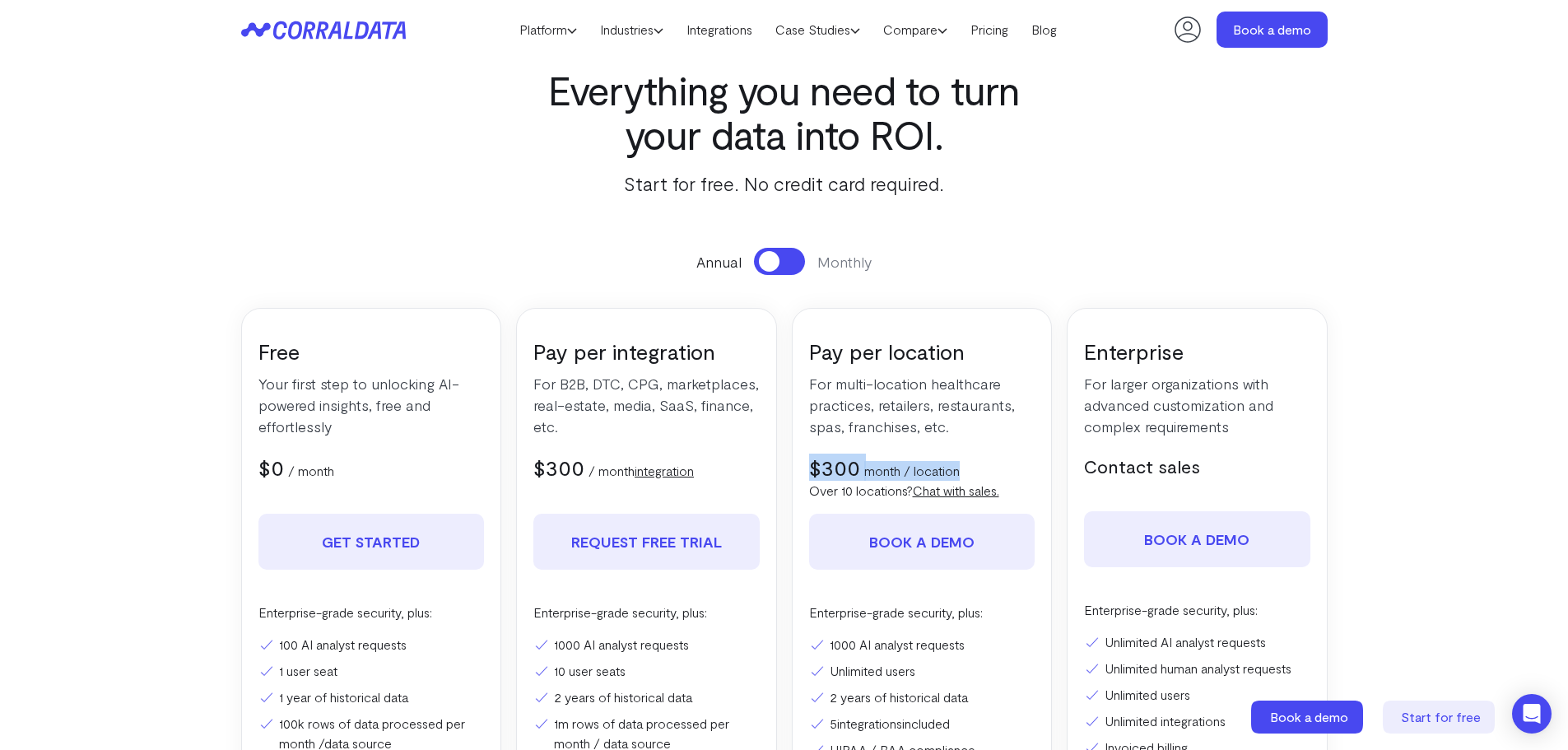
drag, startPoint x: 809, startPoint y: 467, endPoint x: 966, endPoint y: 449, distance: 158.0
click at [966, 449] on div "Pay per location For multi-location healthcare practices, retailers, restaurant…" at bounding box center [922, 564] width 261 height 513
